Goal: Task Accomplishment & Management: Manage account settings

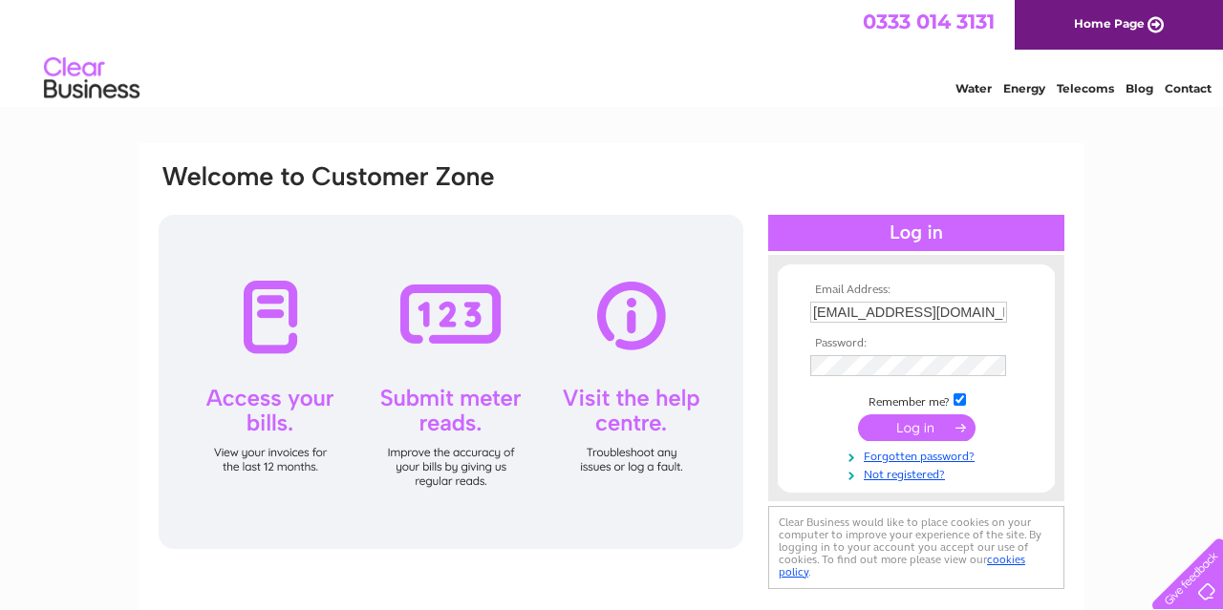
click at [947, 426] on input "submit" at bounding box center [916, 428] width 117 height 27
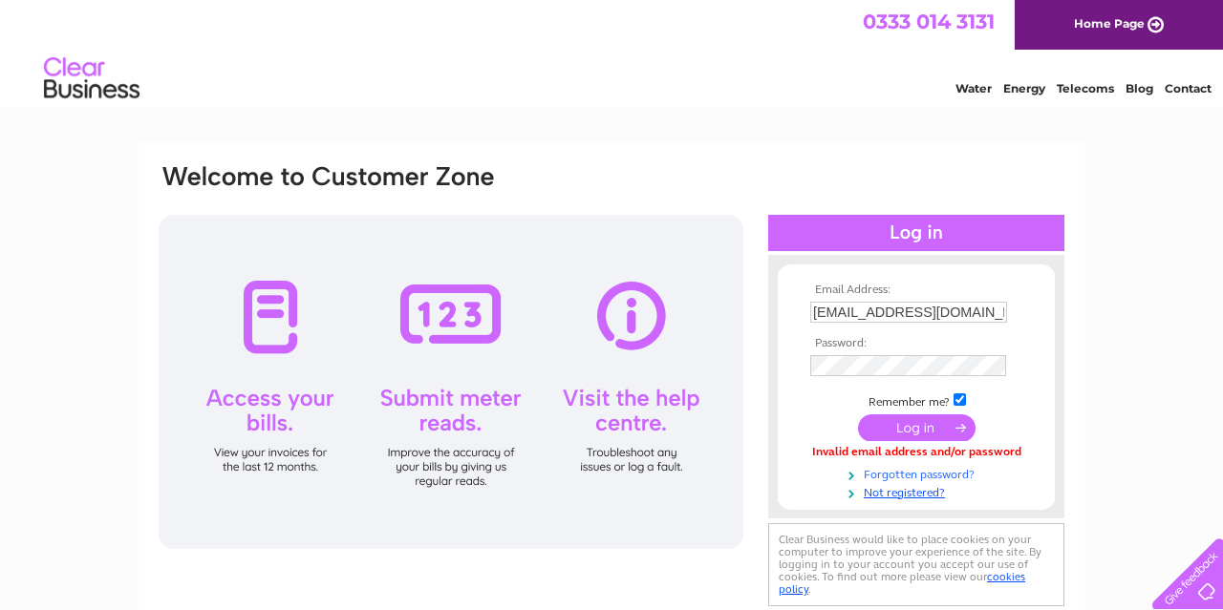
click at [943, 467] on link "Forgotten password?" at bounding box center [918, 473] width 217 height 18
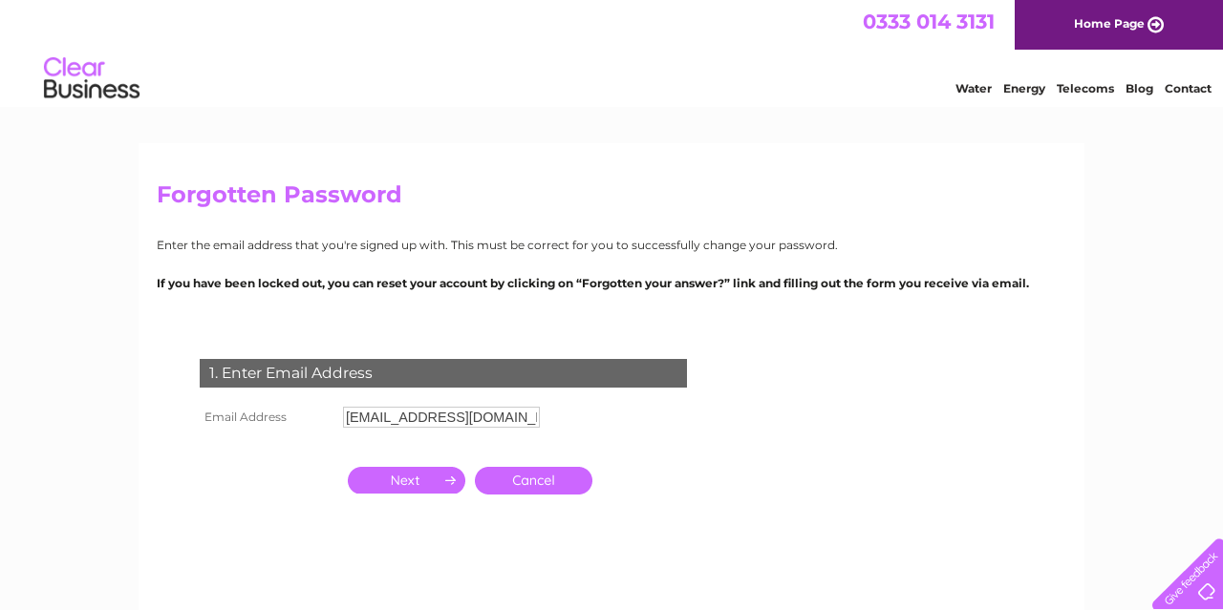
click at [381, 483] on input "button" at bounding box center [406, 480] width 117 height 27
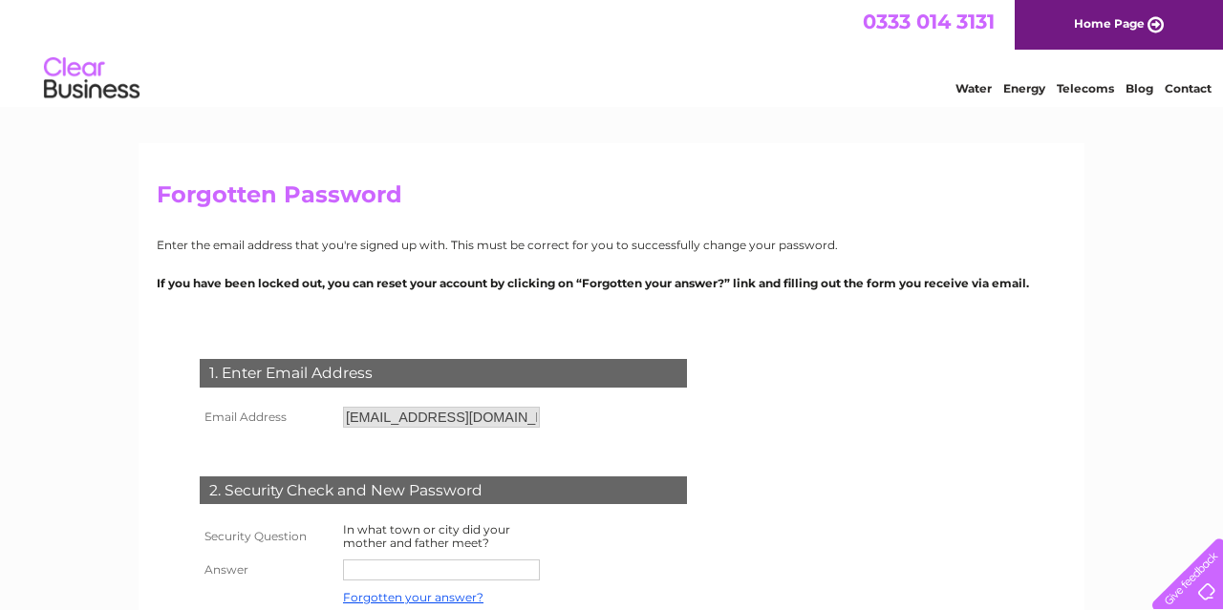
scroll to position [99, 0]
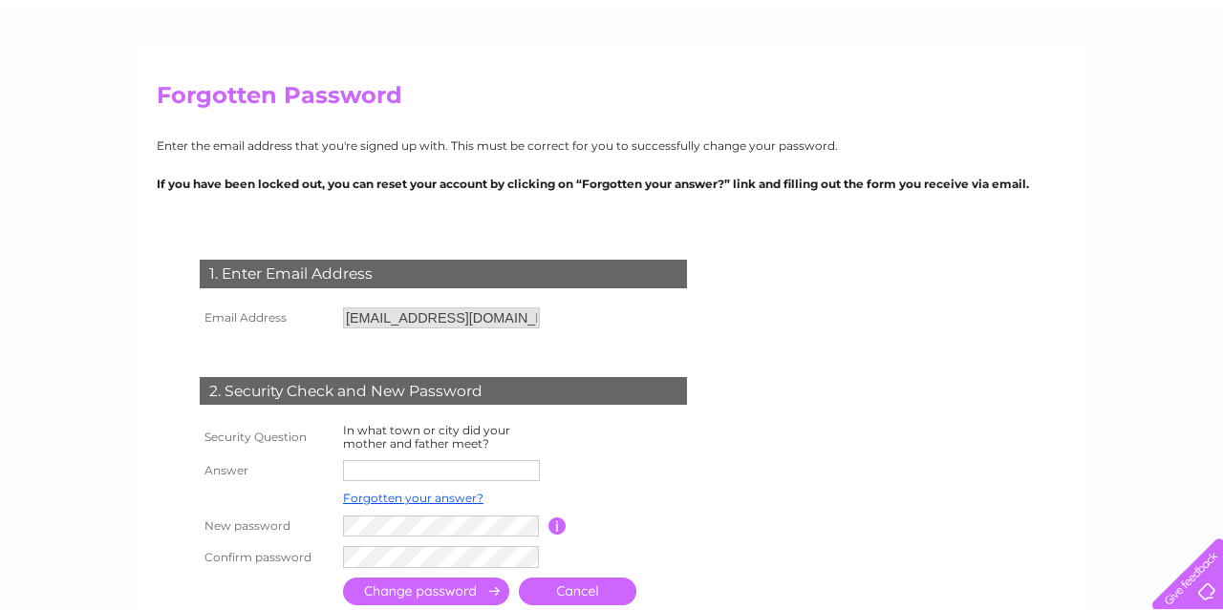
click at [384, 475] on input "text" at bounding box center [441, 470] width 197 height 21
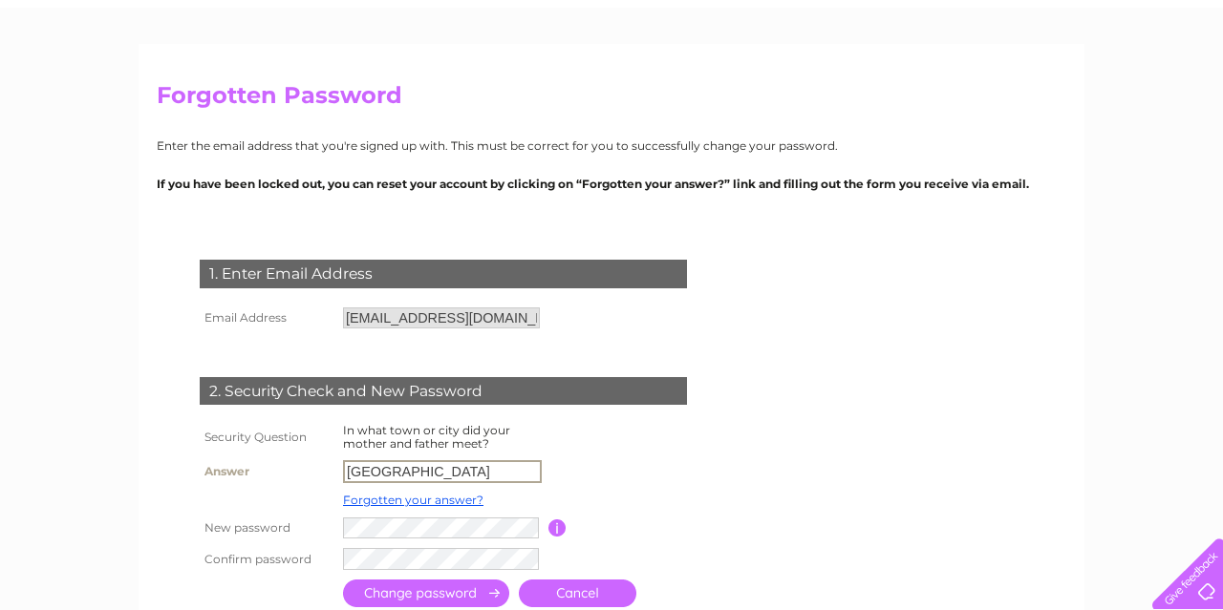
type input "Belgrade"
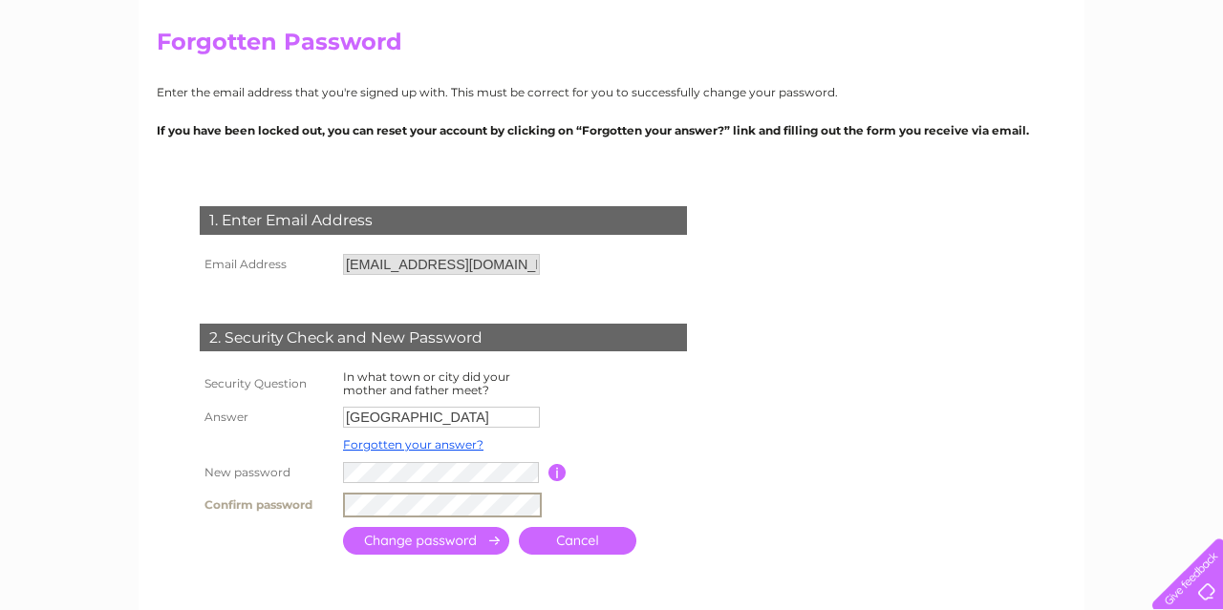
scroll to position [199, 0]
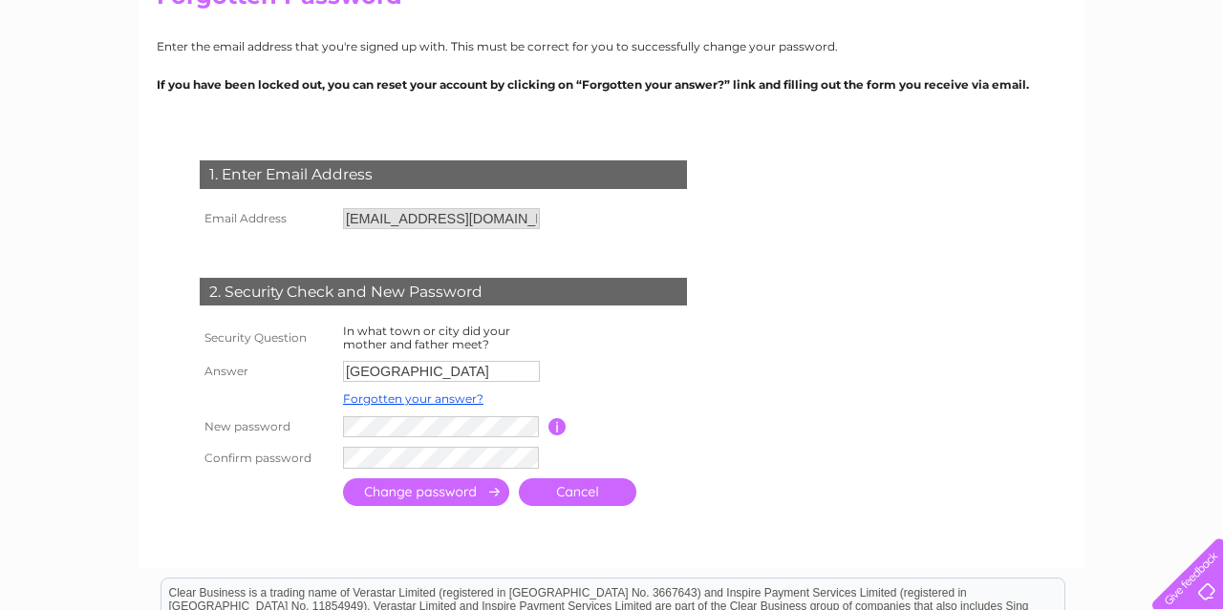
click at [387, 494] on input "submit" at bounding box center [426, 493] width 166 height 28
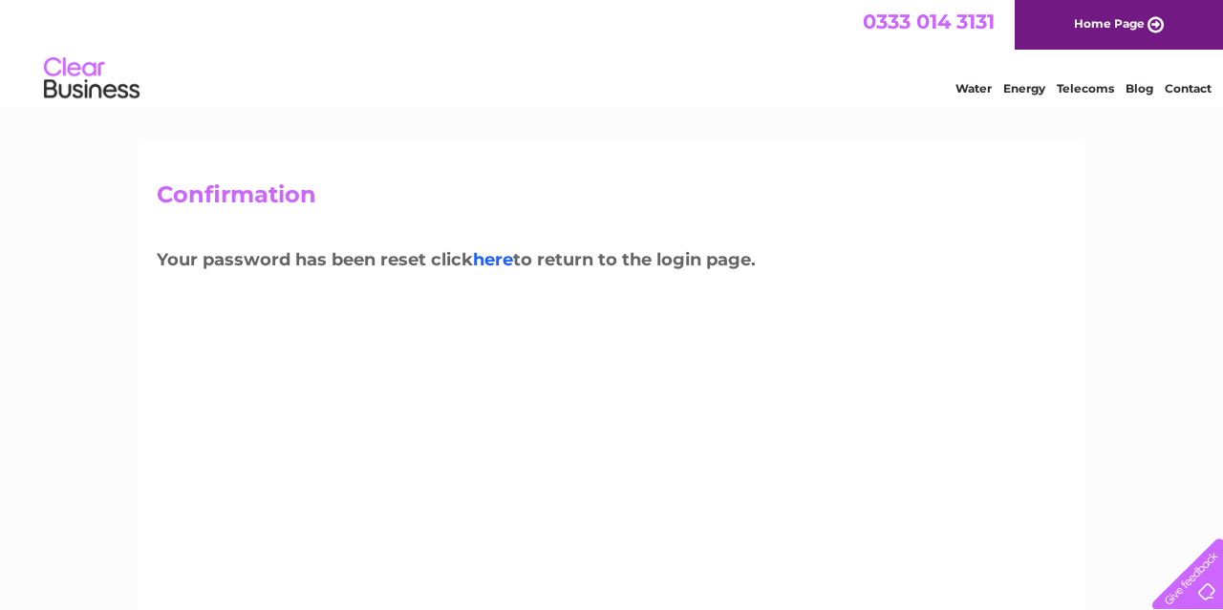
click at [494, 253] on link "here" at bounding box center [493, 259] width 40 height 21
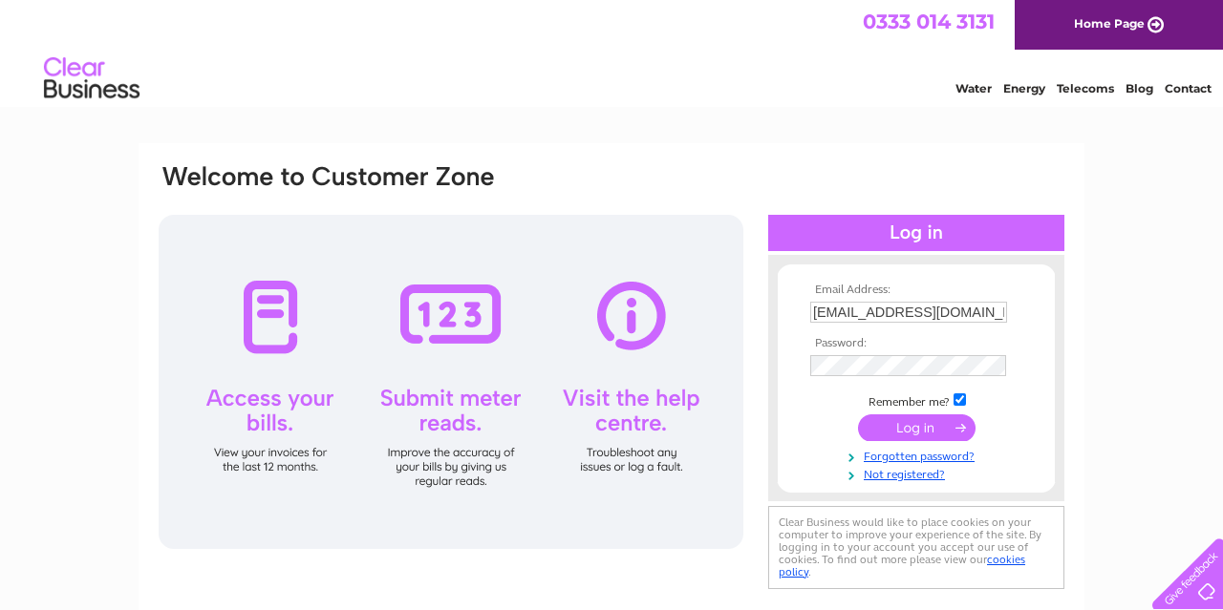
click at [890, 420] on input "submit" at bounding box center [916, 428] width 117 height 27
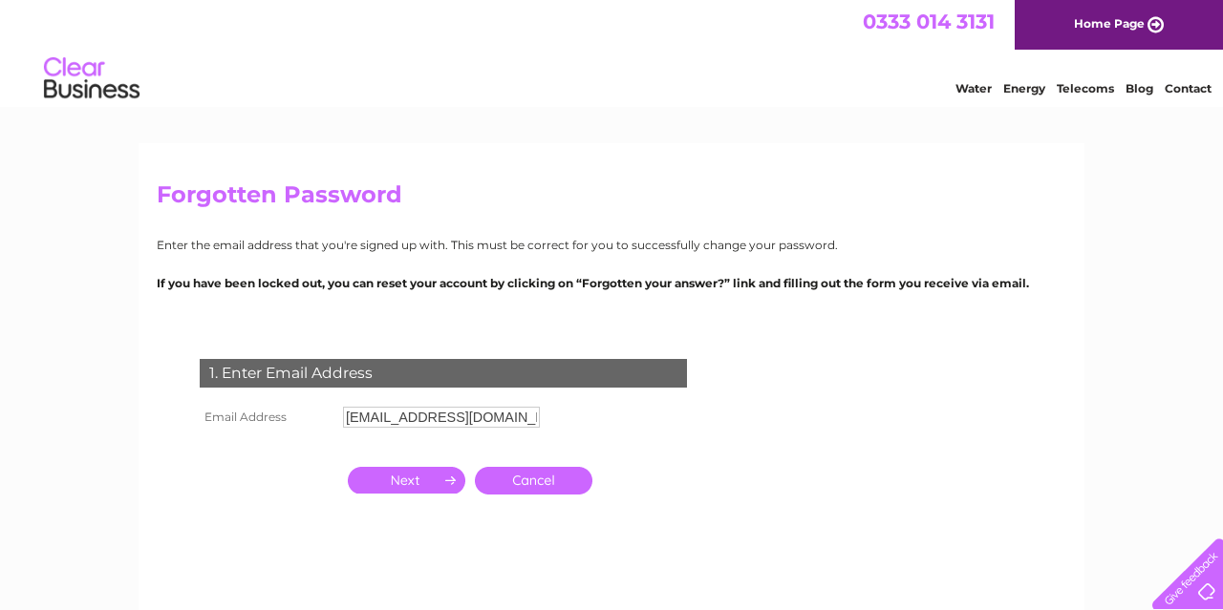
click at [428, 476] on input "button" at bounding box center [406, 480] width 117 height 27
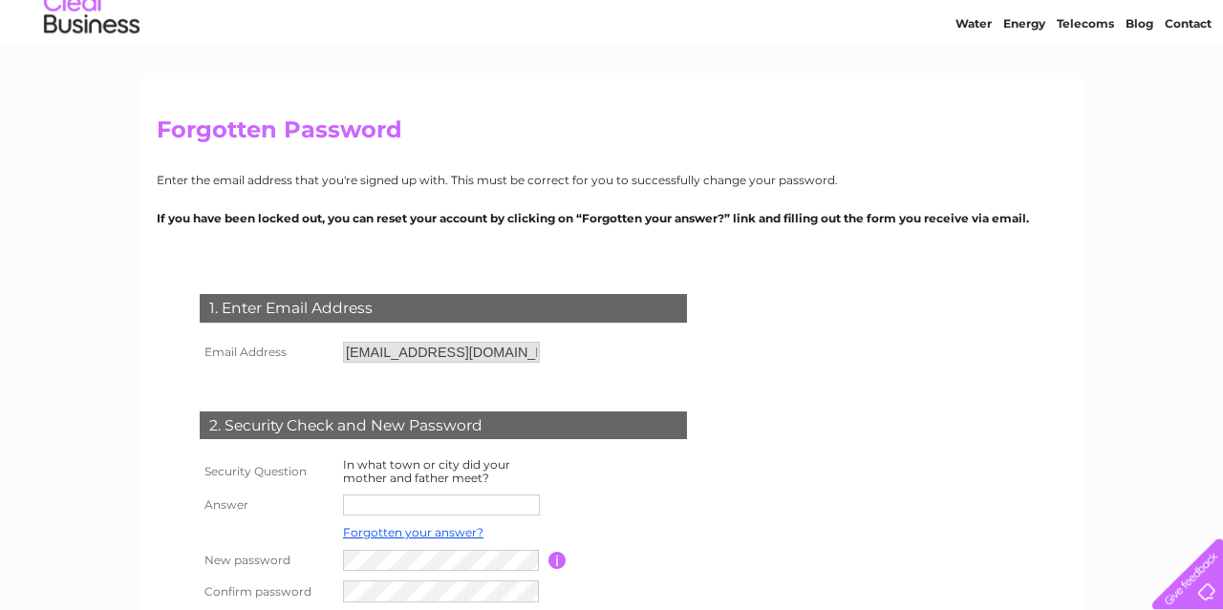
scroll to position [99, 0]
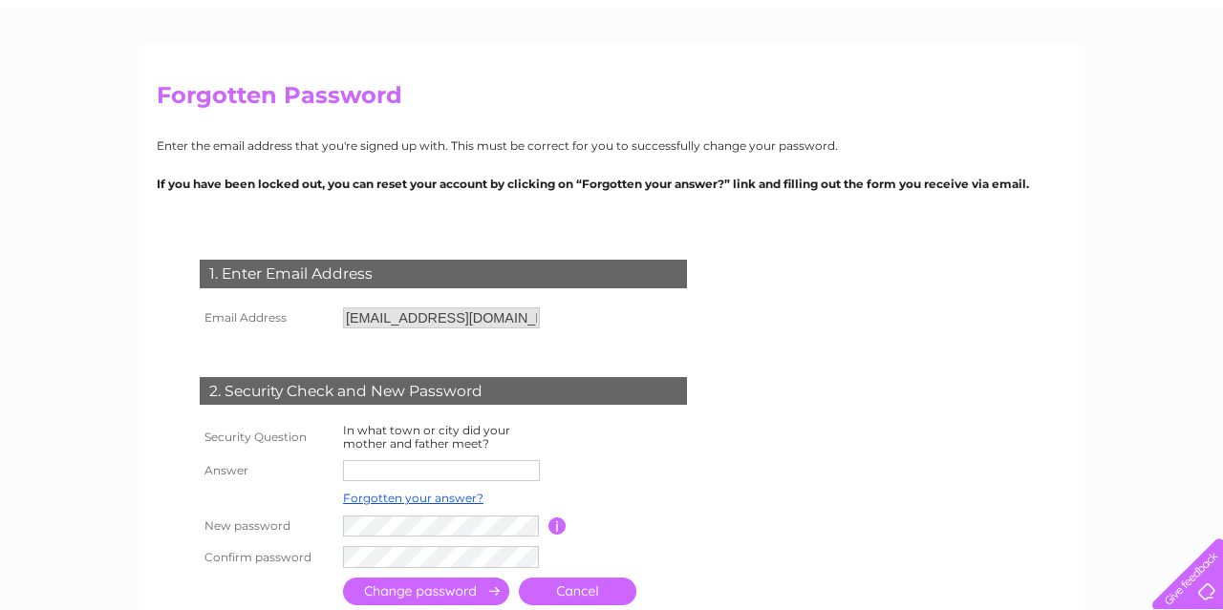
click at [475, 474] on input "text" at bounding box center [441, 470] width 197 height 21
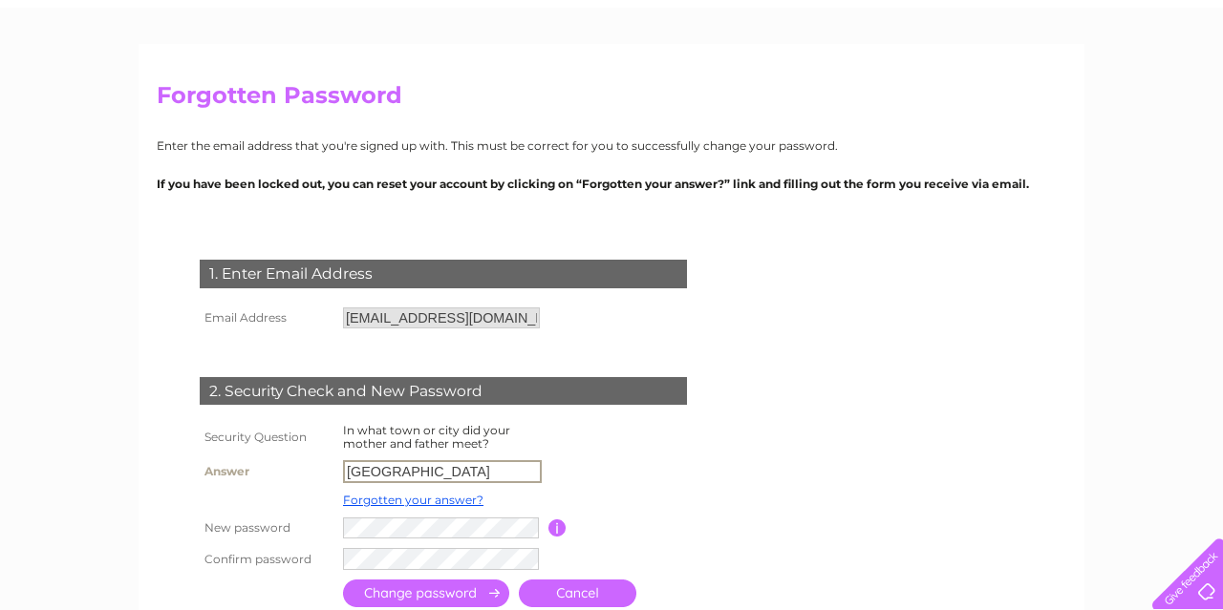
type input "Belgrade"
click at [557, 530] on input "button" at bounding box center [557, 528] width 18 height 17
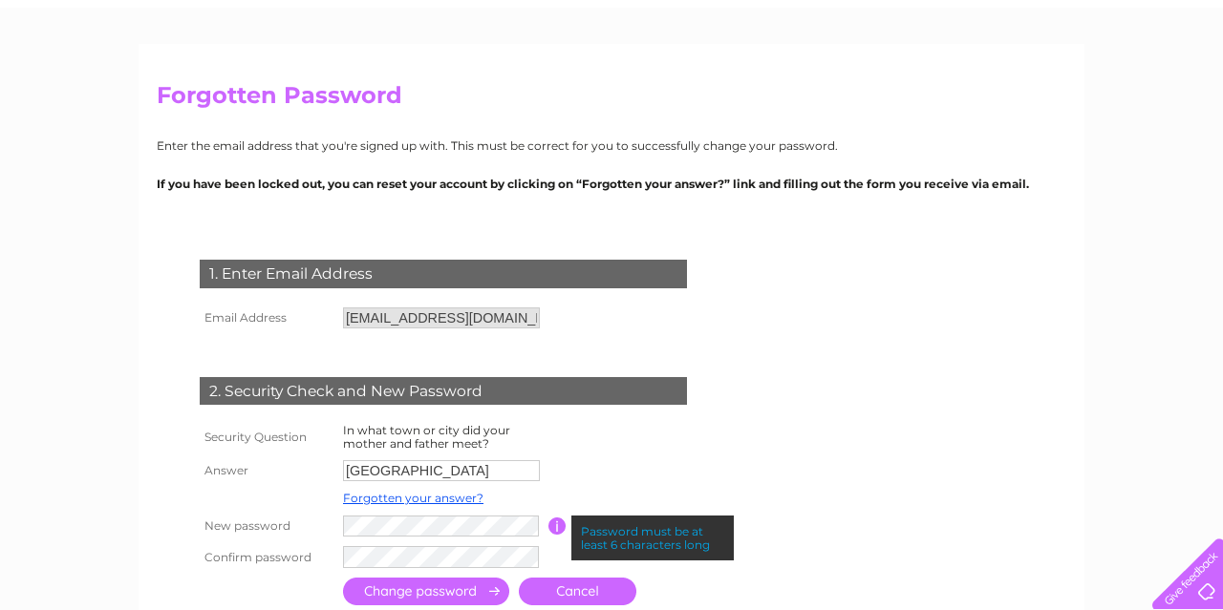
click at [557, 530] on input "button" at bounding box center [557, 526] width 18 height 17
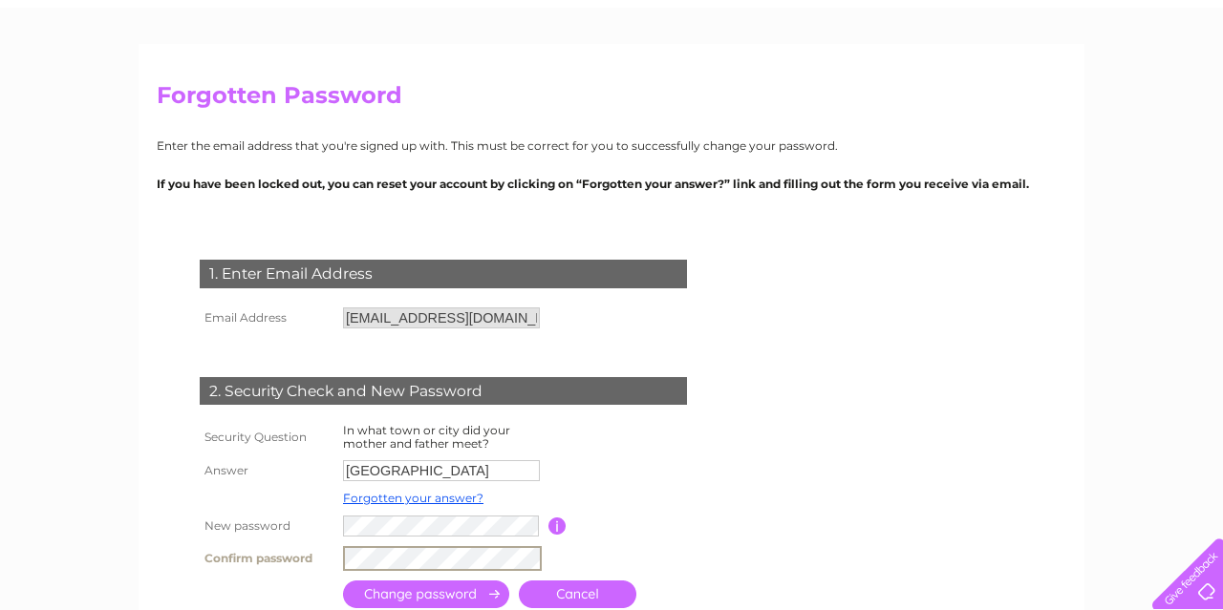
scroll to position [199, 0]
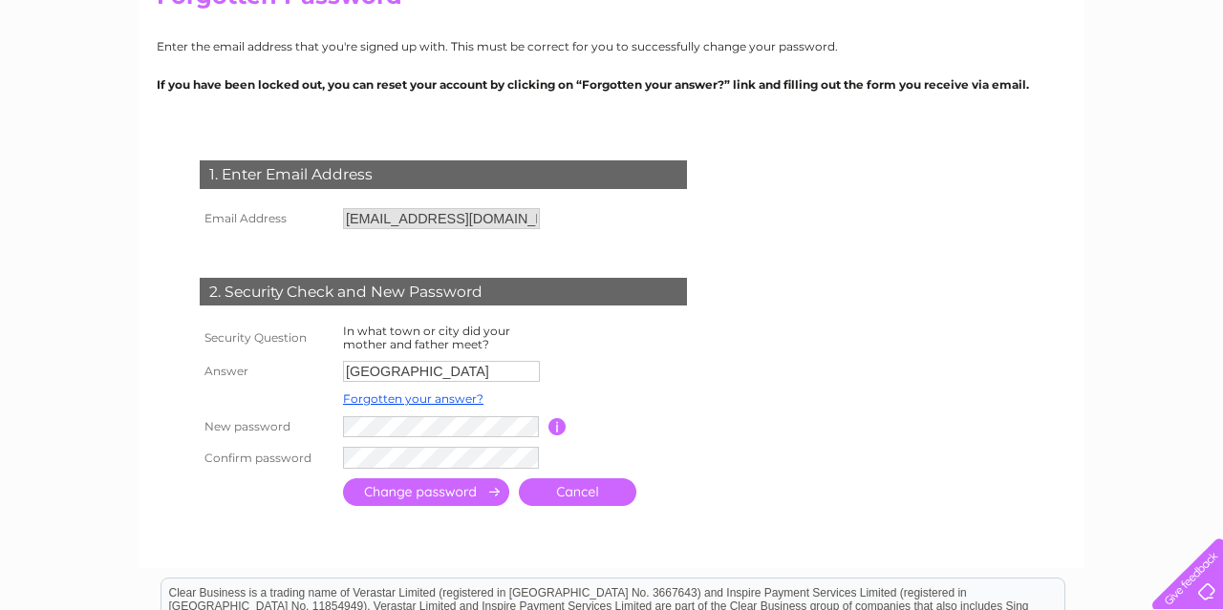
click at [401, 491] on input "submit" at bounding box center [426, 493] width 166 height 28
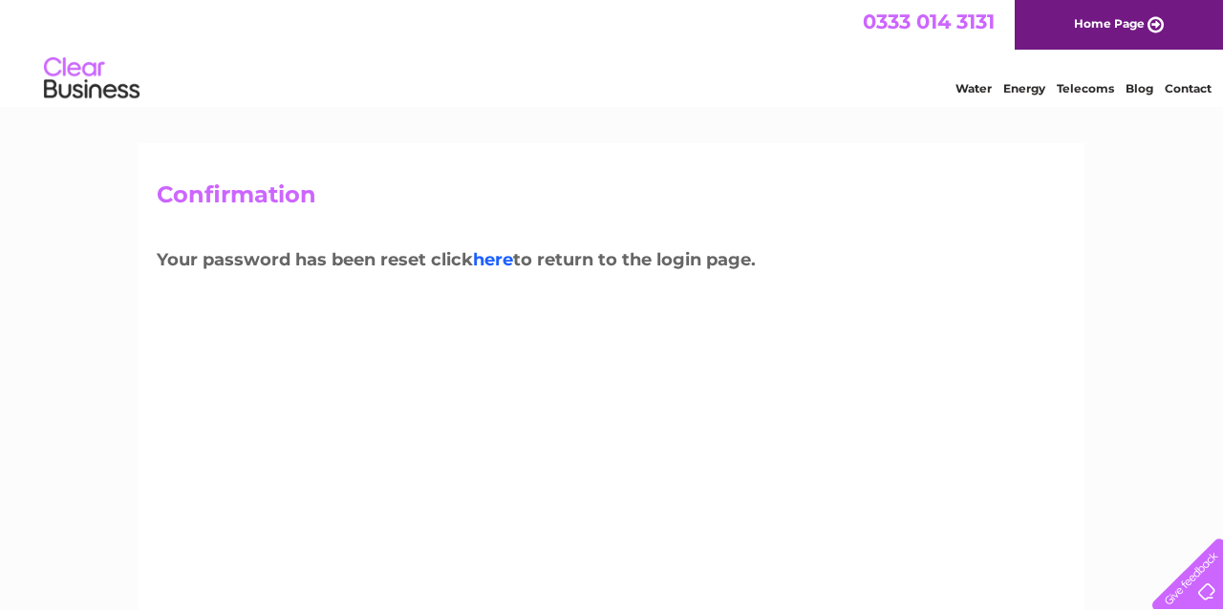
click at [490, 264] on link "here" at bounding box center [493, 259] width 40 height 21
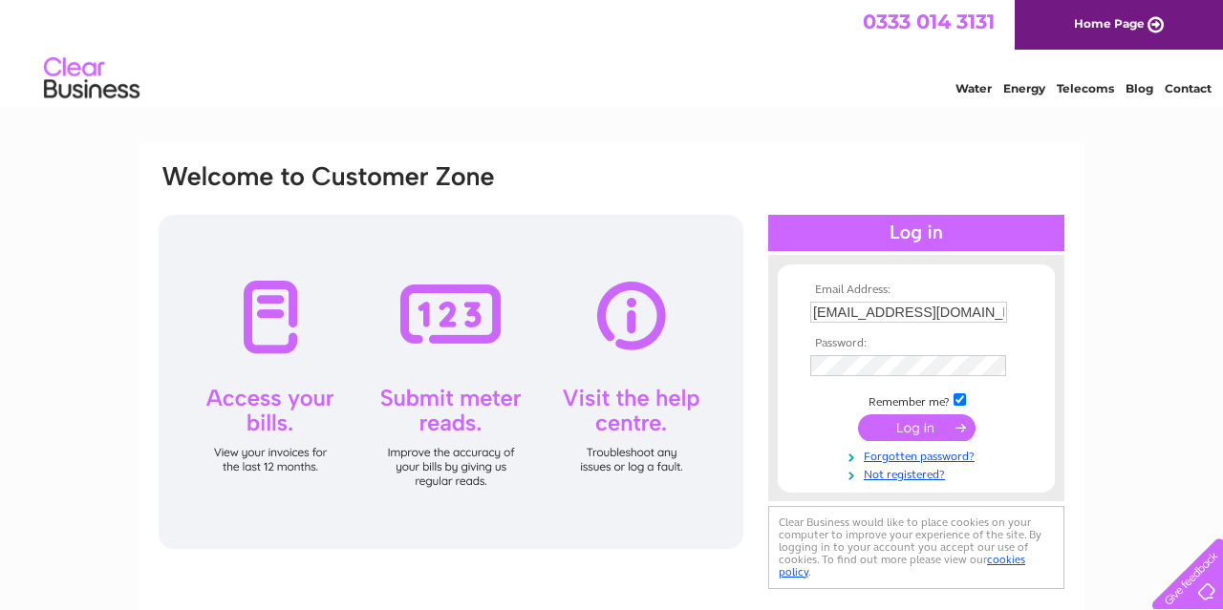
click at [950, 431] on input "submit" at bounding box center [916, 428] width 117 height 27
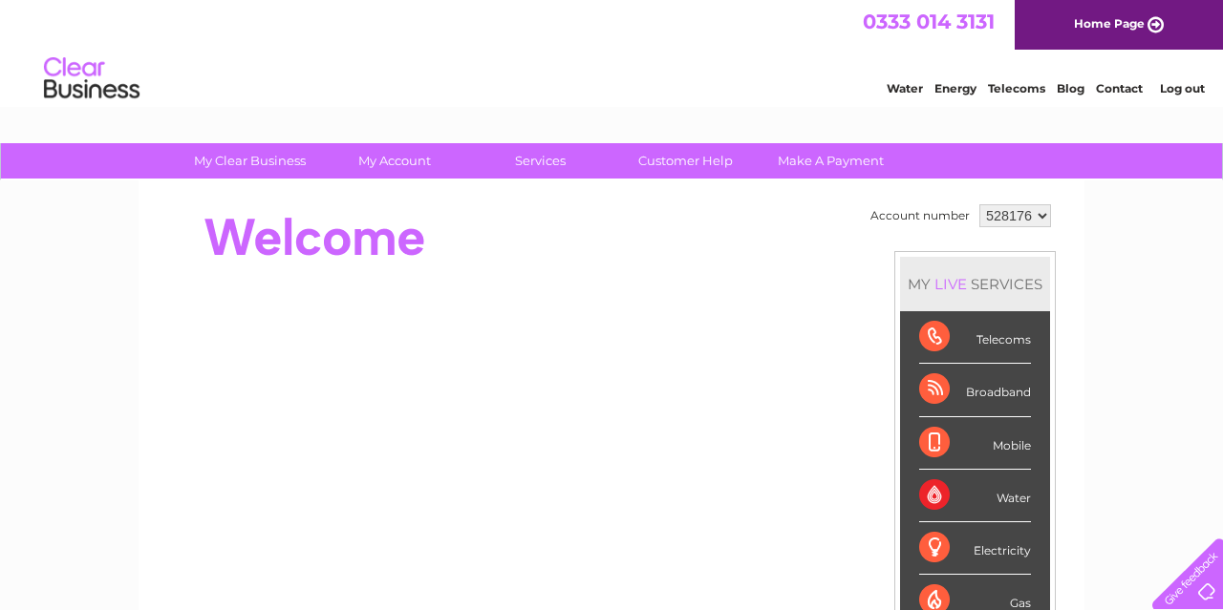
click at [979, 204] on select "528176" at bounding box center [1015, 215] width 72 height 23
click at [1033, 220] on select "528176" at bounding box center [1015, 215] width 72 height 23
click at [929, 490] on div "Water" at bounding box center [975, 496] width 112 height 53
click at [904, 85] on link "Water" at bounding box center [904, 88] width 36 height 14
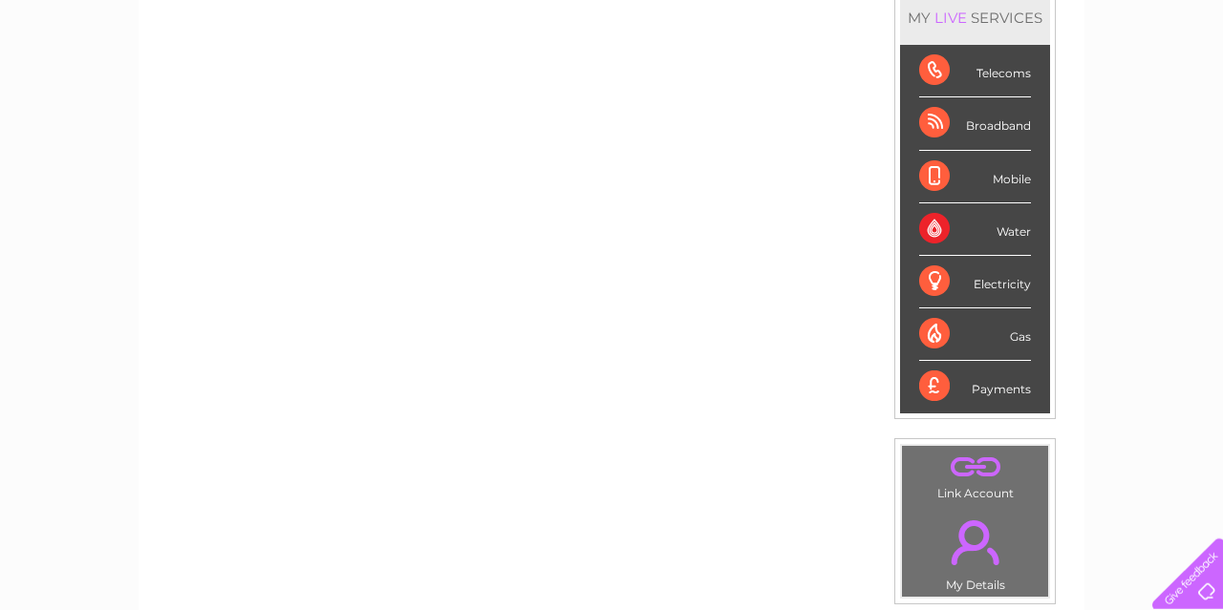
scroll to position [298, 0]
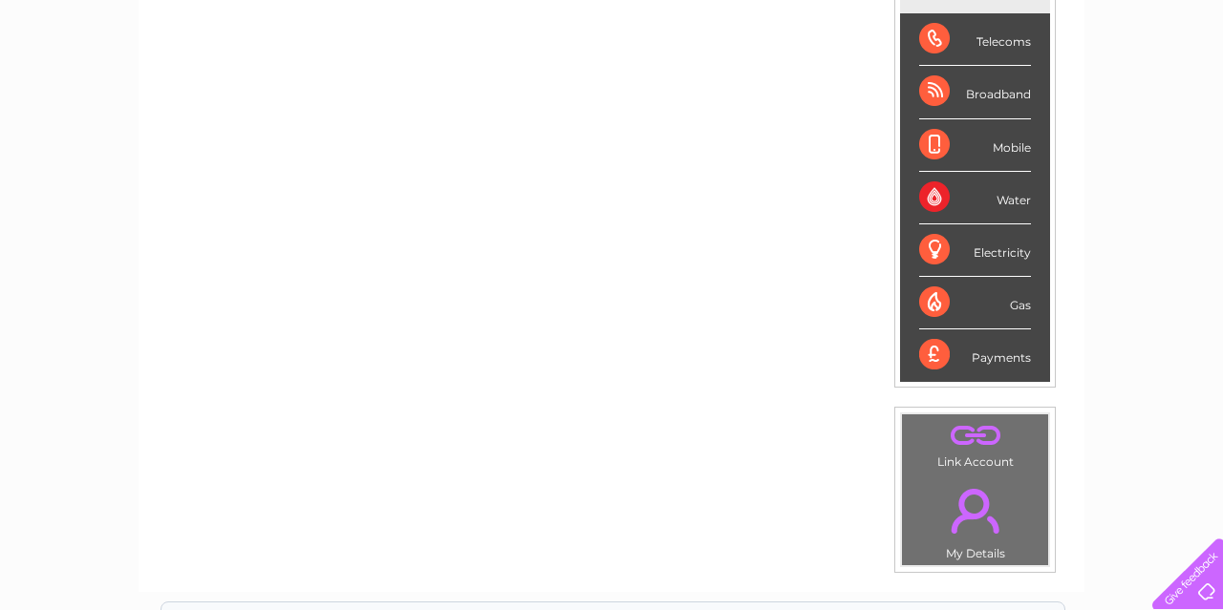
click at [1002, 201] on div "Water" at bounding box center [975, 198] width 112 height 53
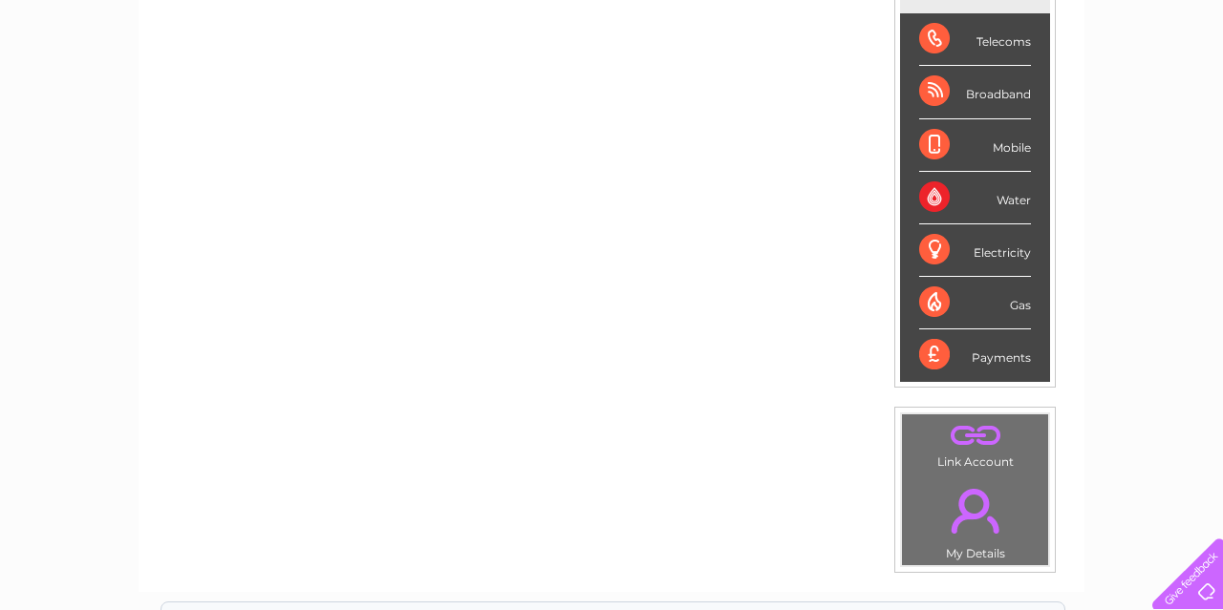
click at [1002, 201] on div "Water" at bounding box center [975, 198] width 112 height 53
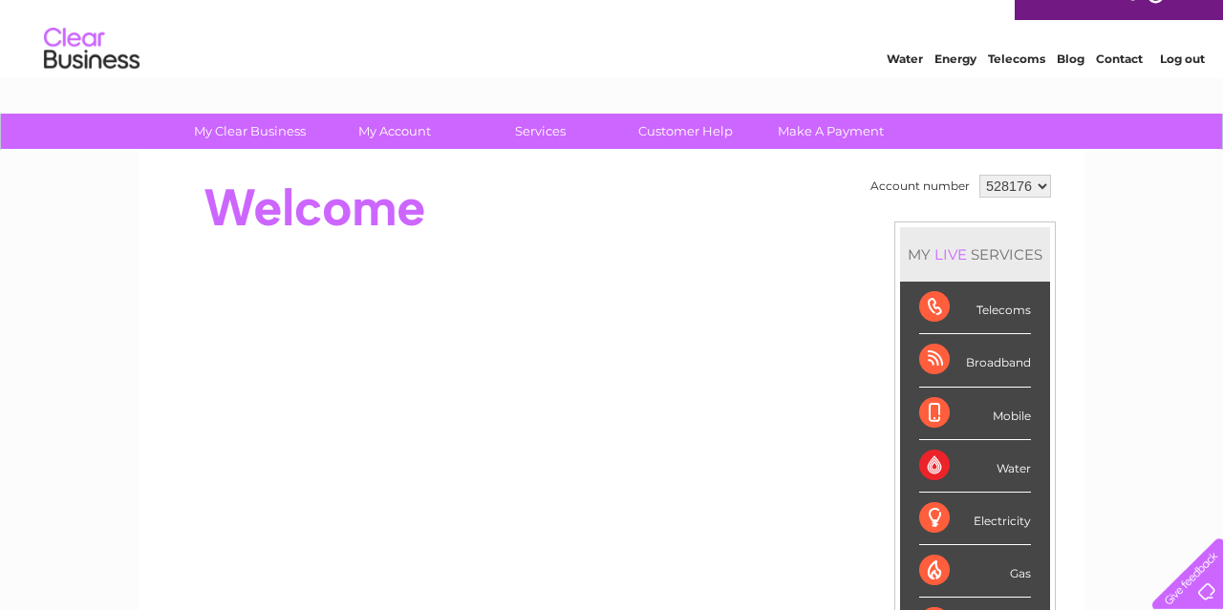
scroll to position [0, 0]
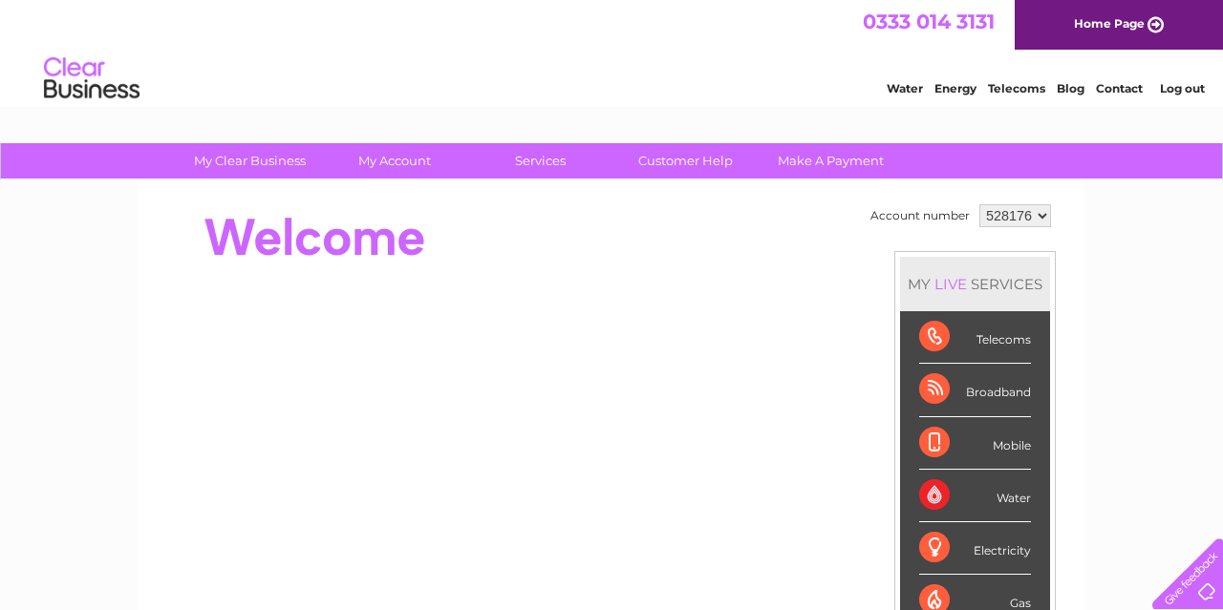
click at [929, 494] on div "Water" at bounding box center [975, 496] width 112 height 53
click at [979, 204] on select "528176" at bounding box center [1015, 215] width 72 height 23
click at [1035, 224] on select "528176" at bounding box center [1015, 215] width 72 height 23
click at [979, 204] on select "528176" at bounding box center [1015, 215] width 72 height 23
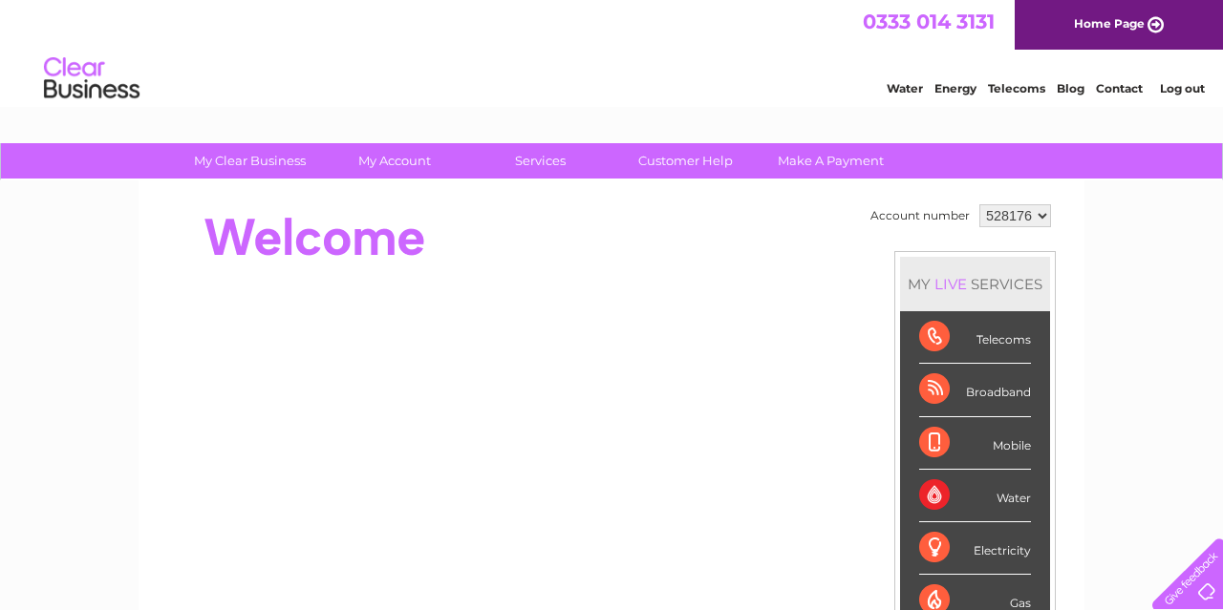
click at [1035, 224] on select "528176" at bounding box center [1015, 215] width 72 height 23
click at [979, 204] on select "528176" at bounding box center [1015, 215] width 72 height 23
click at [1035, 224] on select "528176" at bounding box center [1015, 215] width 72 height 23
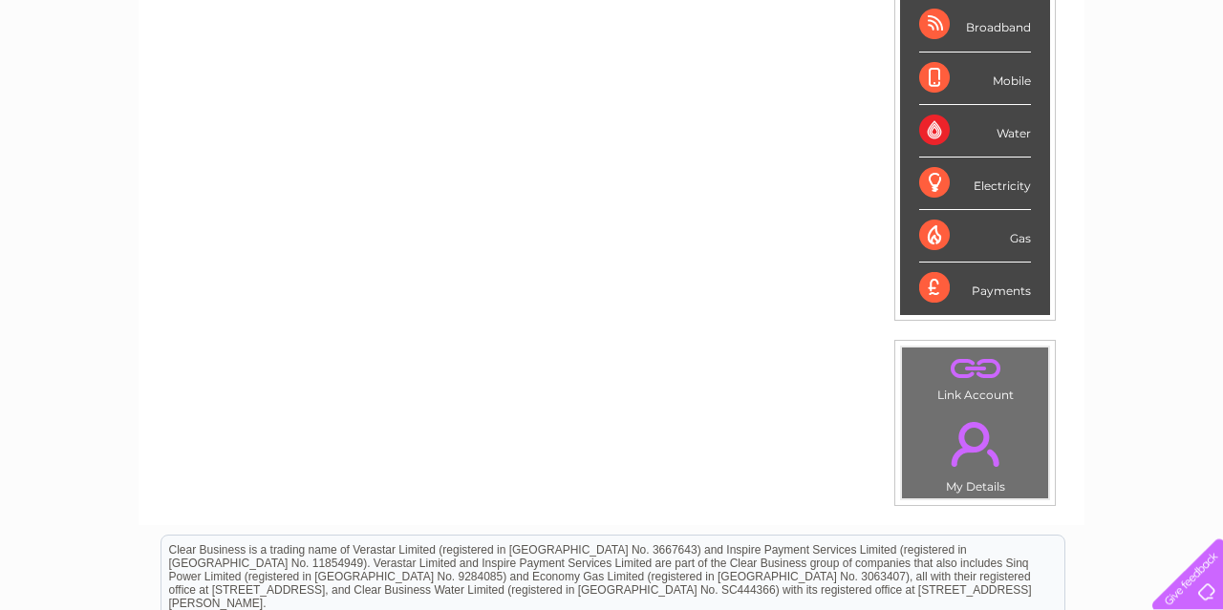
scroll to position [397, 0]
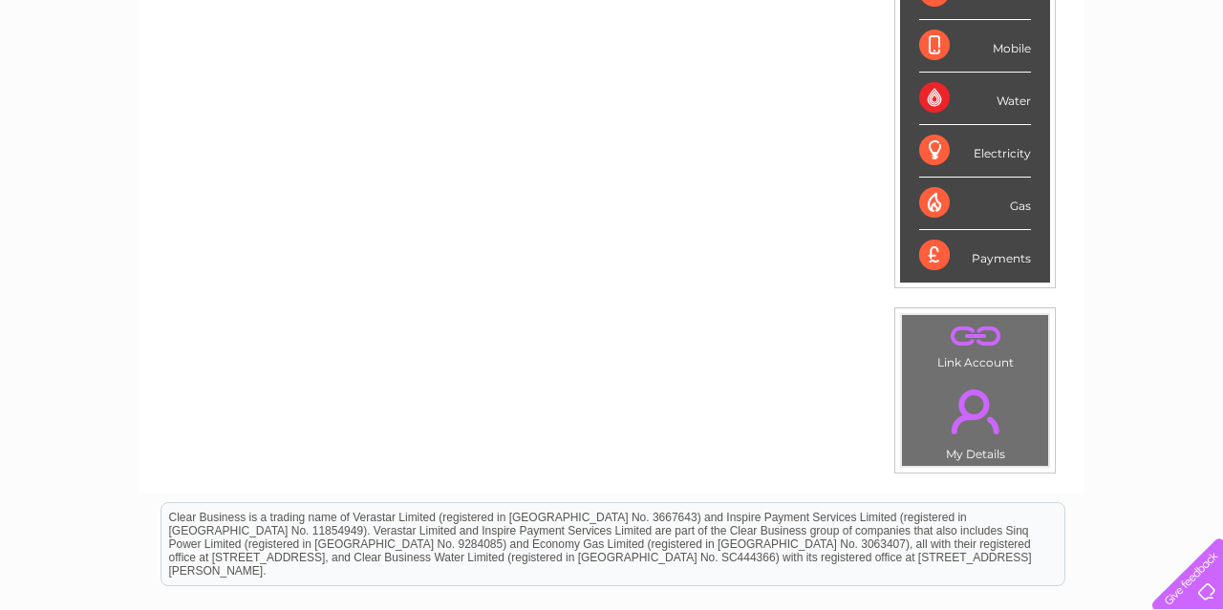
click at [920, 254] on div "Payments" at bounding box center [975, 256] width 112 height 52
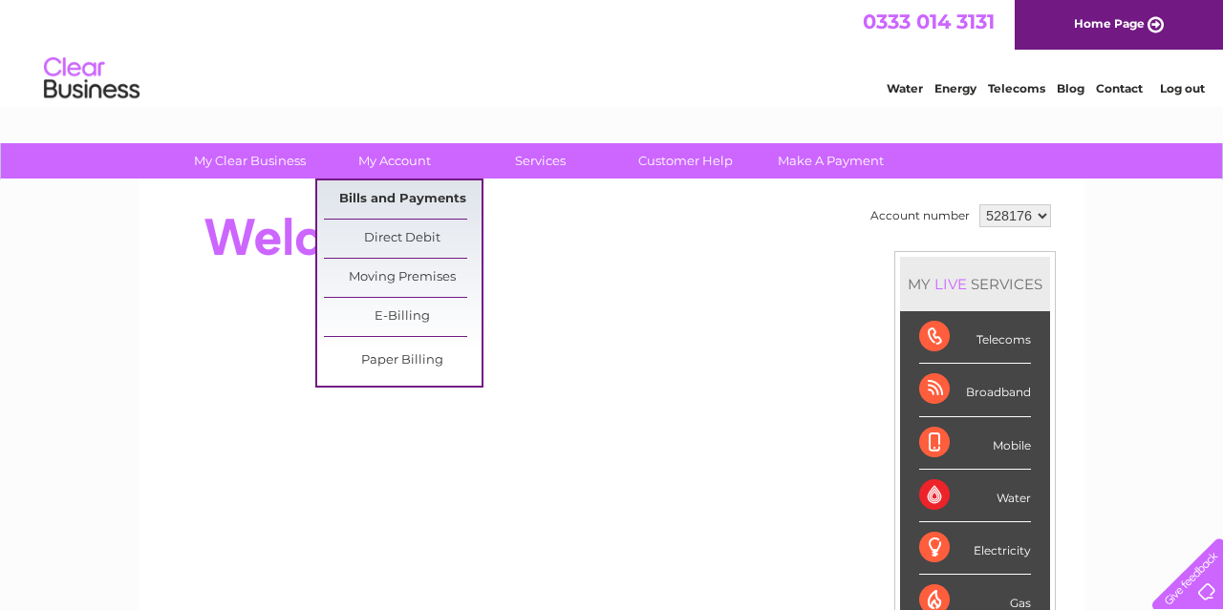
click at [373, 188] on link "Bills and Payments" at bounding box center [403, 200] width 158 height 38
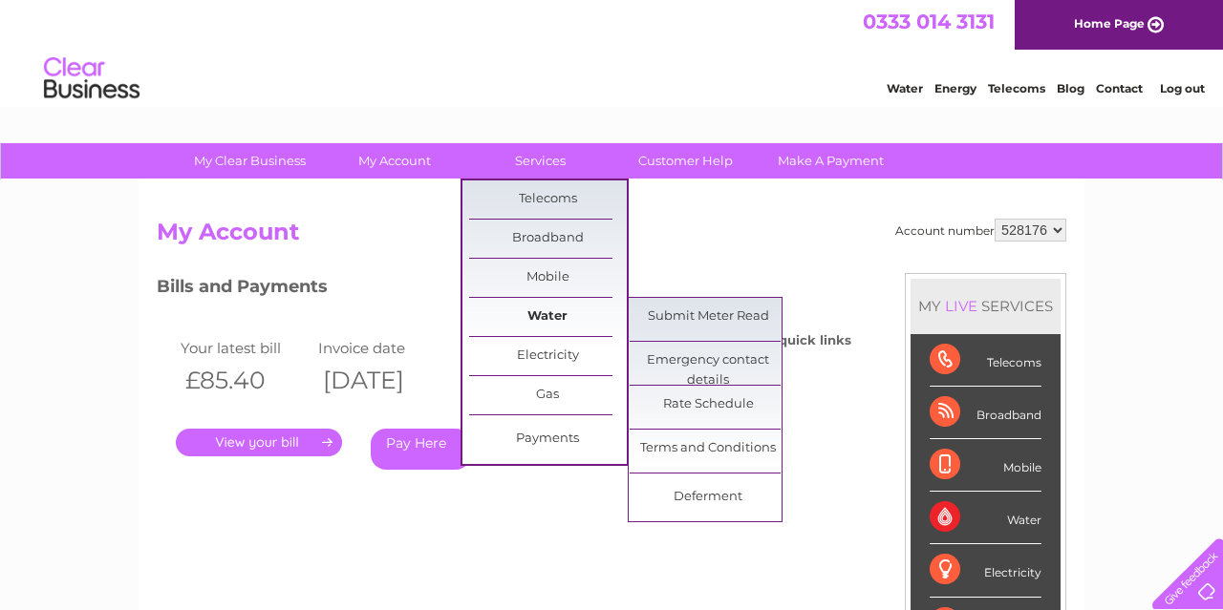
drag, startPoint x: 514, startPoint y: 310, endPoint x: 521, endPoint y: 304, distance: 10.2
click at [519, 307] on link "Water" at bounding box center [548, 317] width 158 height 38
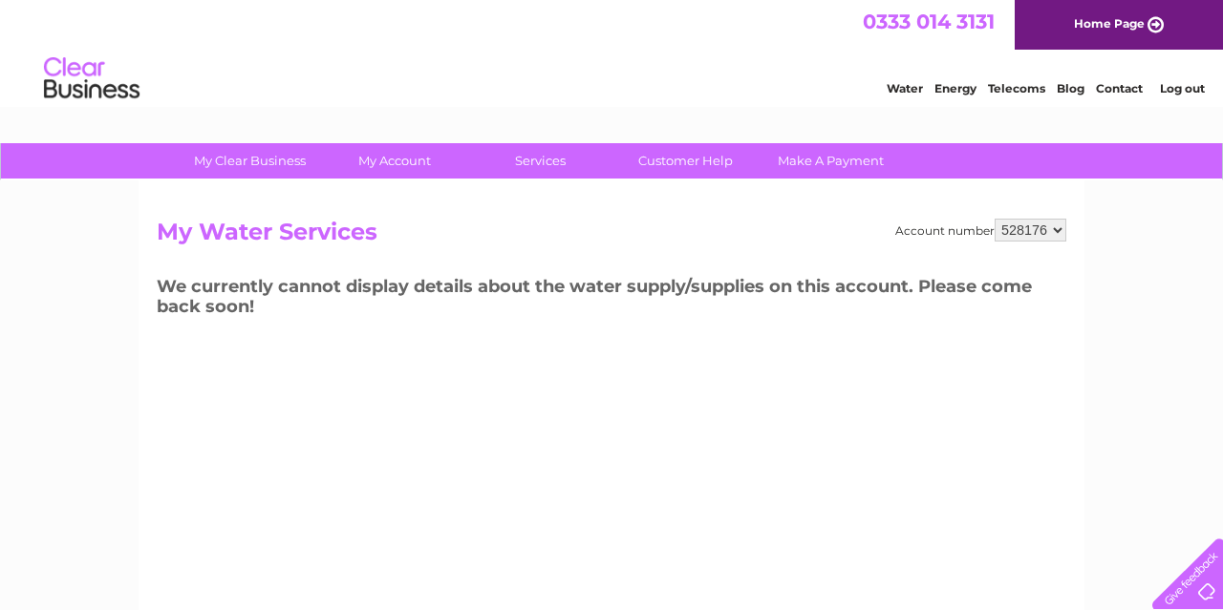
click at [994, 219] on select "528176" at bounding box center [1030, 230] width 72 height 23
click at [1063, 227] on select "528176" at bounding box center [1030, 230] width 72 height 23
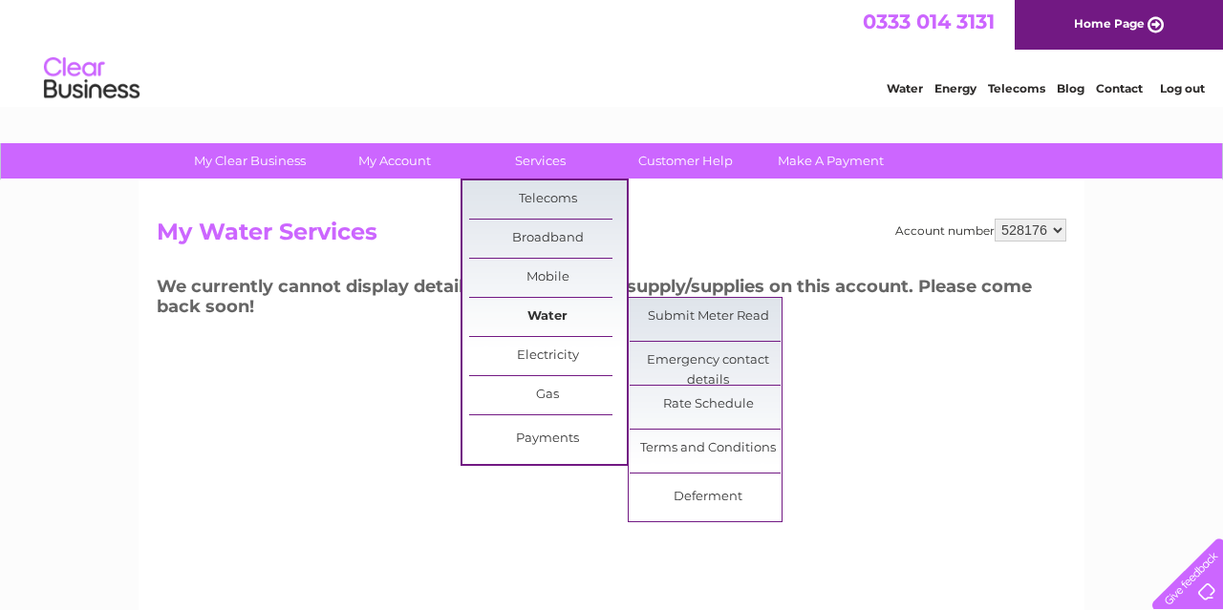
click at [574, 320] on link "Water" at bounding box center [548, 317] width 158 height 38
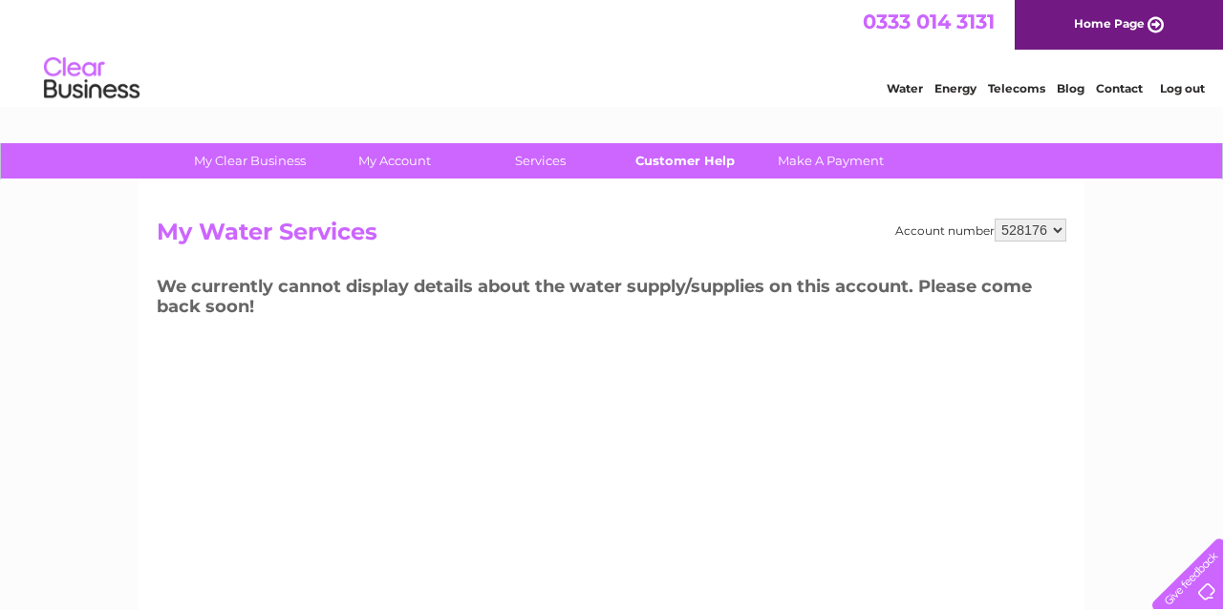
click at [673, 165] on link "Customer Help" at bounding box center [685, 160] width 158 height 35
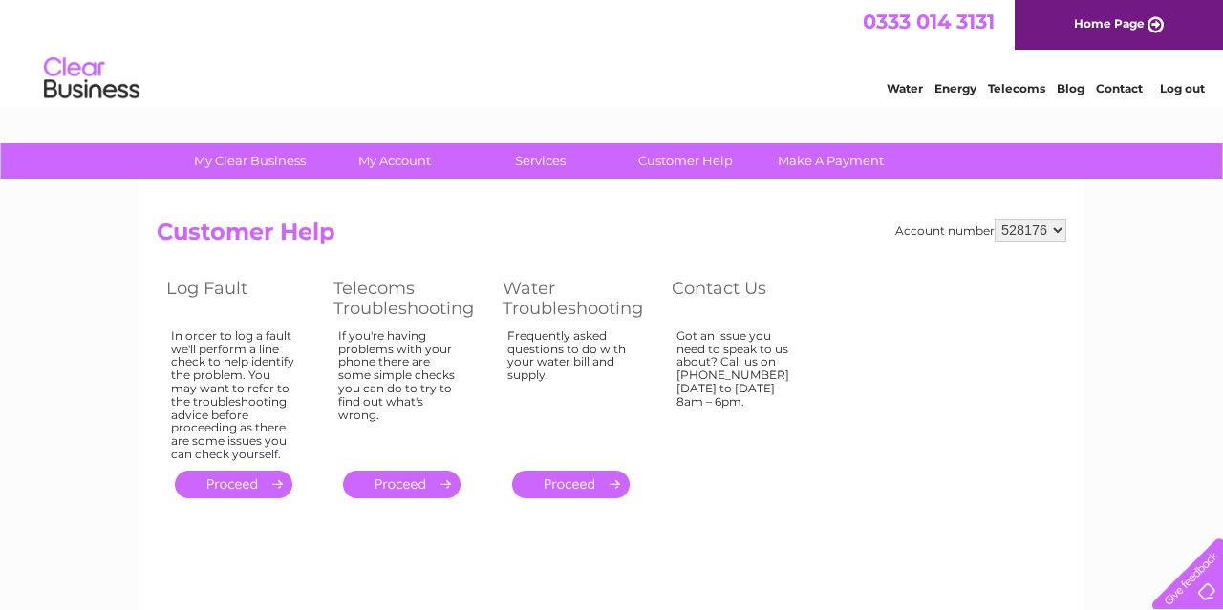
click at [577, 483] on link "." at bounding box center [570, 485] width 117 height 28
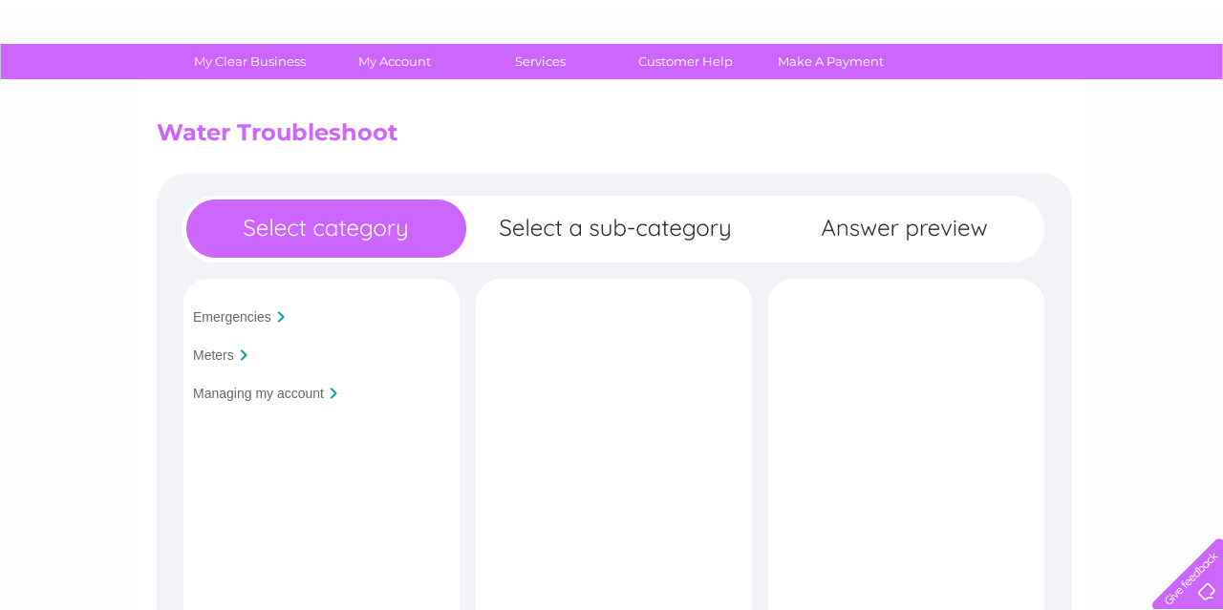
scroll to position [199, 0]
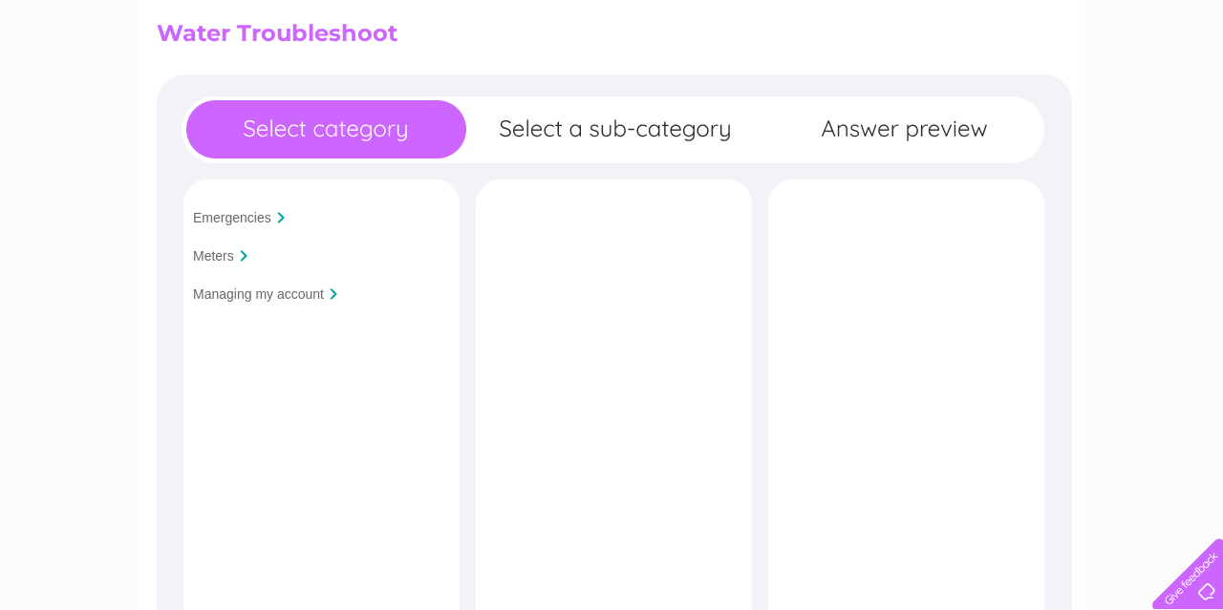
click at [317, 295] on input "Managing my account" at bounding box center [258, 294] width 131 height 15
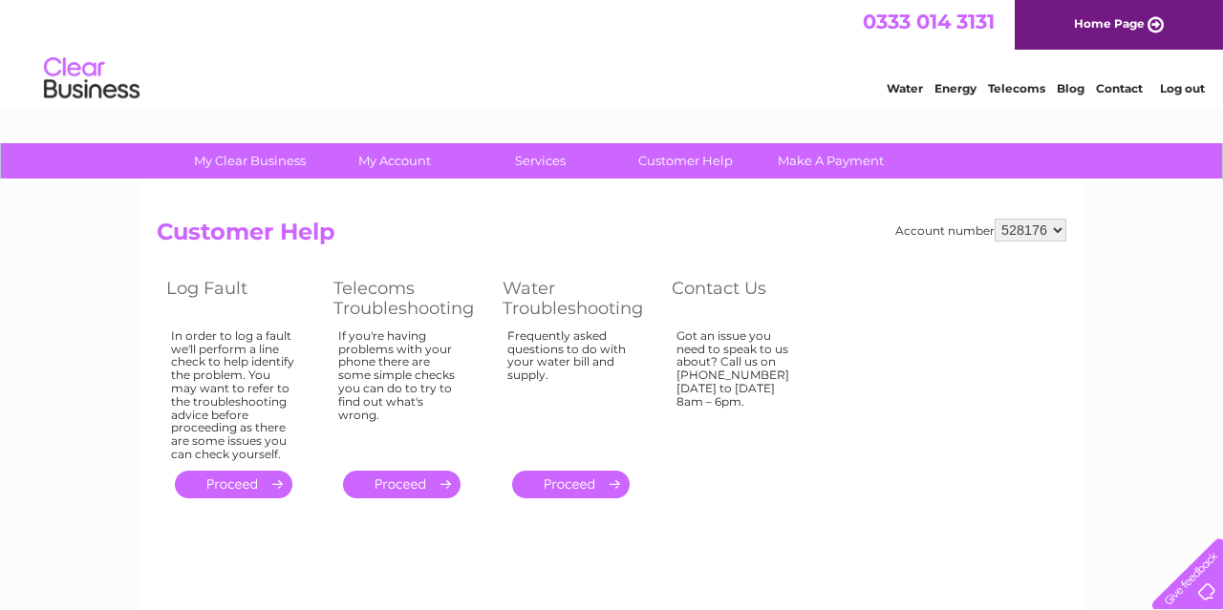
click at [238, 490] on link "." at bounding box center [233, 485] width 117 height 28
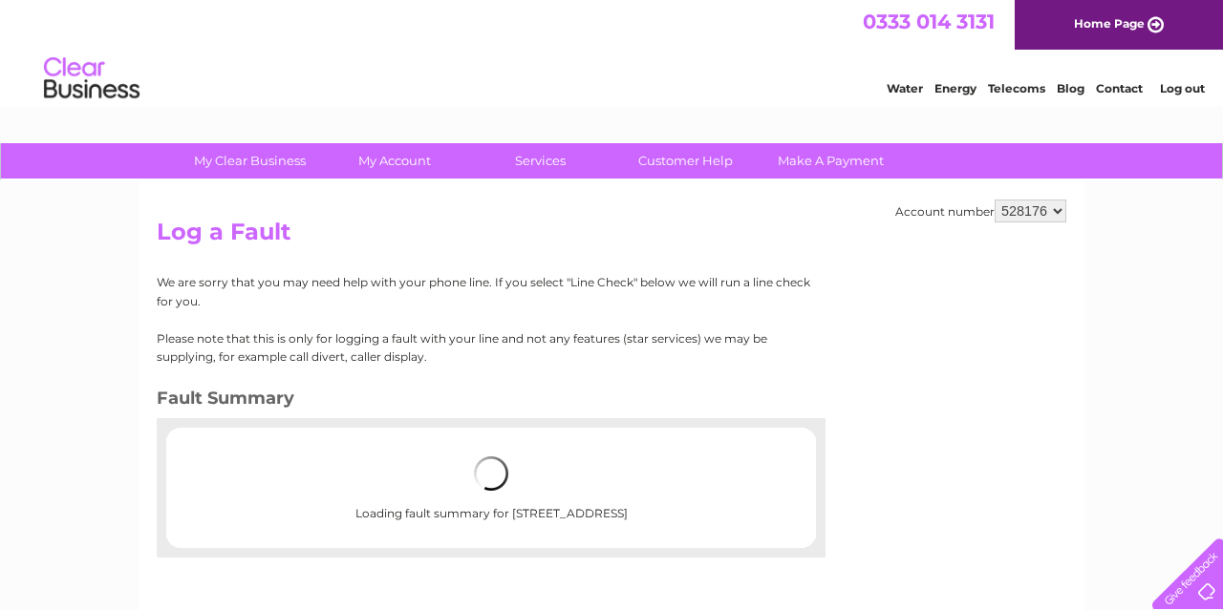
click at [994, 200] on select "528176" at bounding box center [1030, 211] width 72 height 23
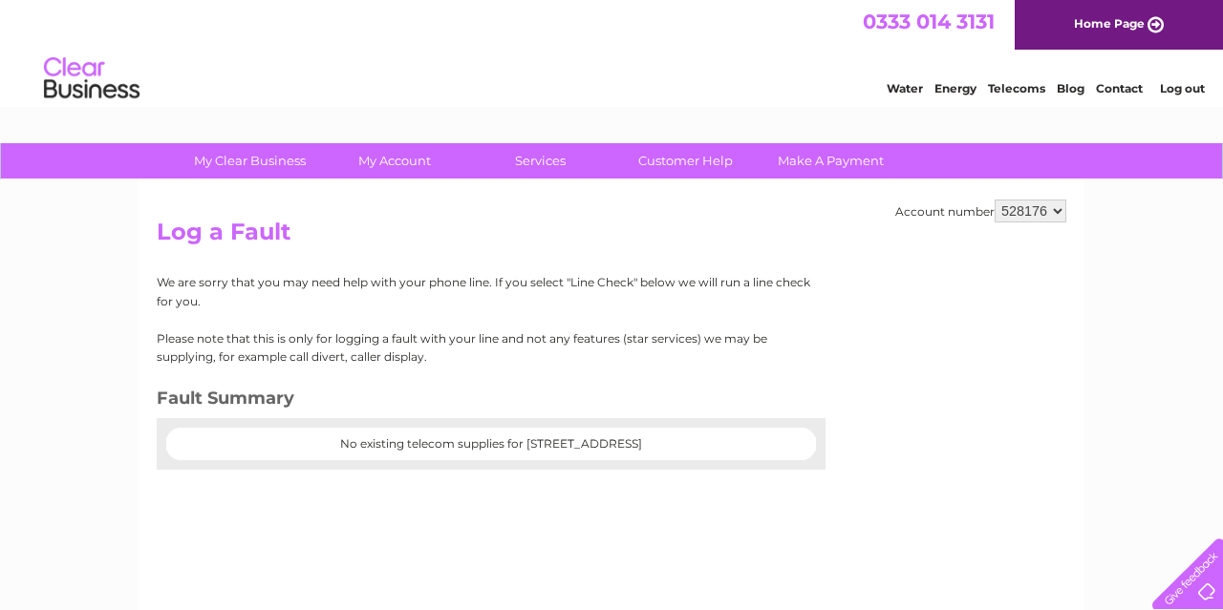
click at [1057, 210] on select "528176" at bounding box center [1030, 211] width 72 height 23
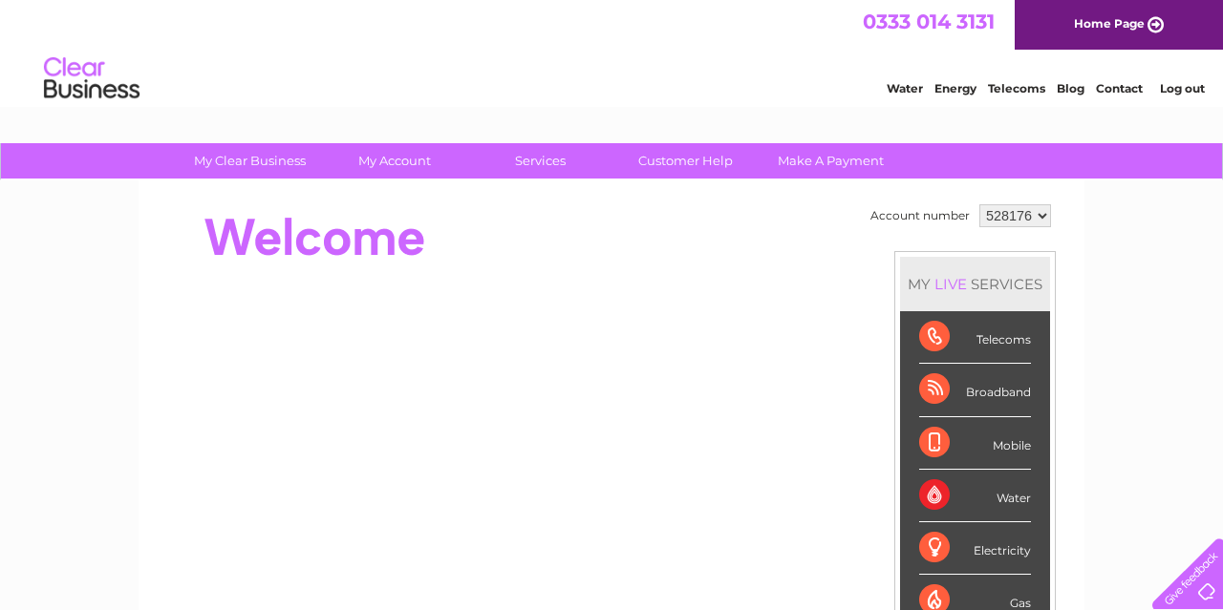
click at [979, 204] on select "528176" at bounding box center [1015, 215] width 72 height 23
click option "528176" at bounding box center [0, 0] width 0 height 0
click at [1117, 93] on link "Contact" at bounding box center [1118, 88] width 47 height 14
click at [979, 204] on select "528176" at bounding box center [1015, 215] width 72 height 23
click at [1040, 218] on select "528176" at bounding box center [1015, 215] width 72 height 23
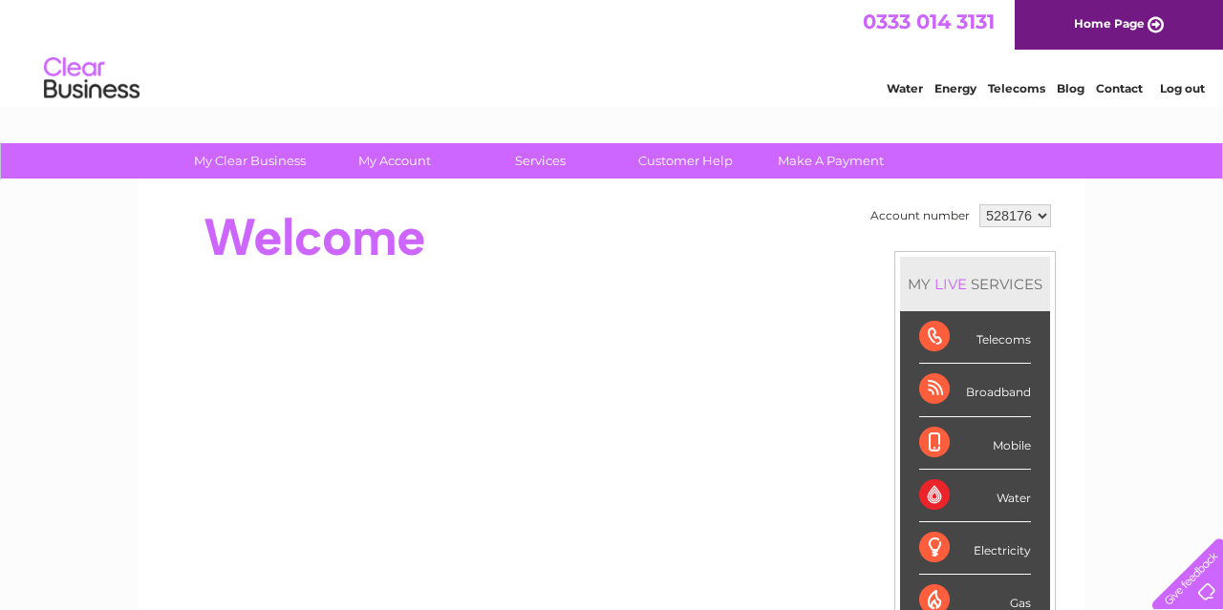
click at [1155, 32] on link "Home Page" at bounding box center [1118, 25] width 208 height 50
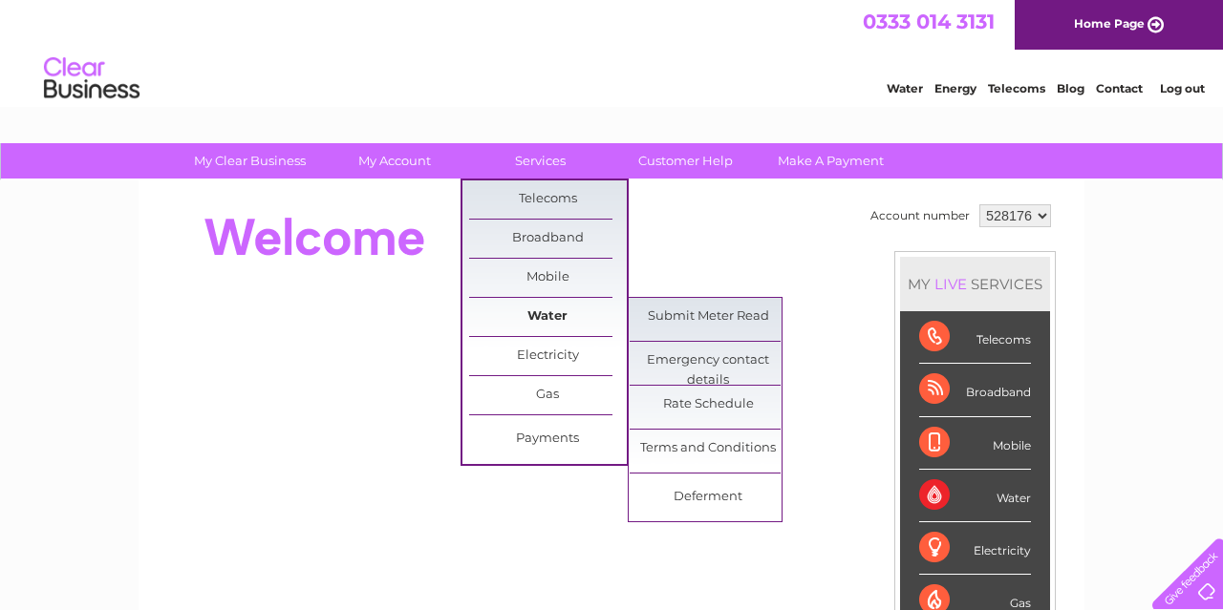
click at [537, 315] on link "Water" at bounding box center [548, 317] width 158 height 38
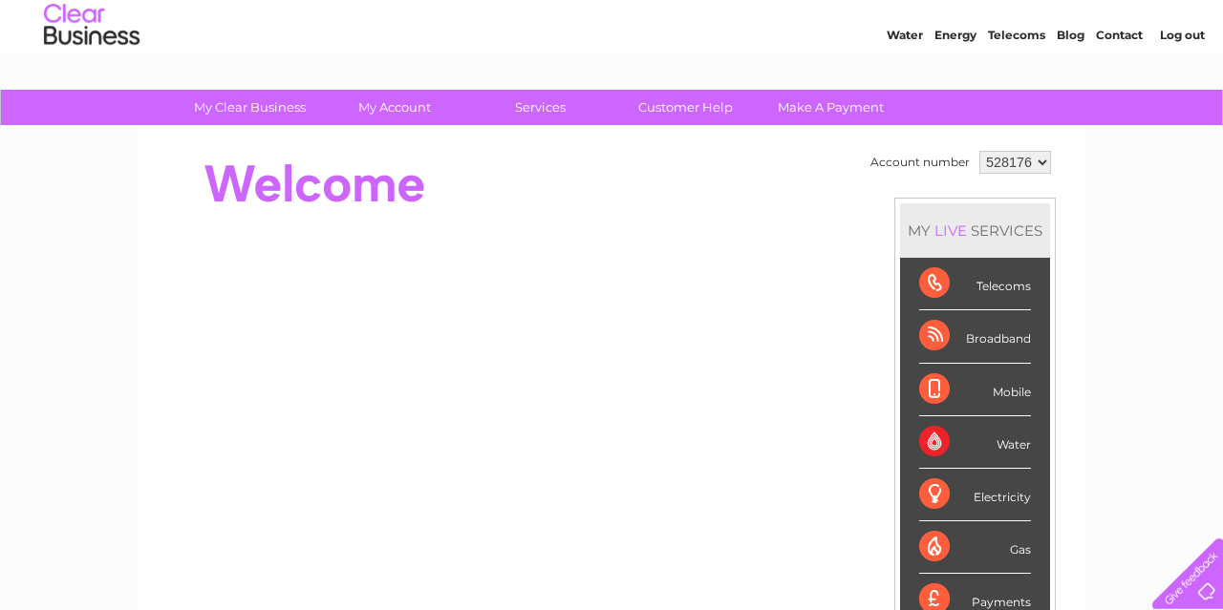
scroll to position [99, 0]
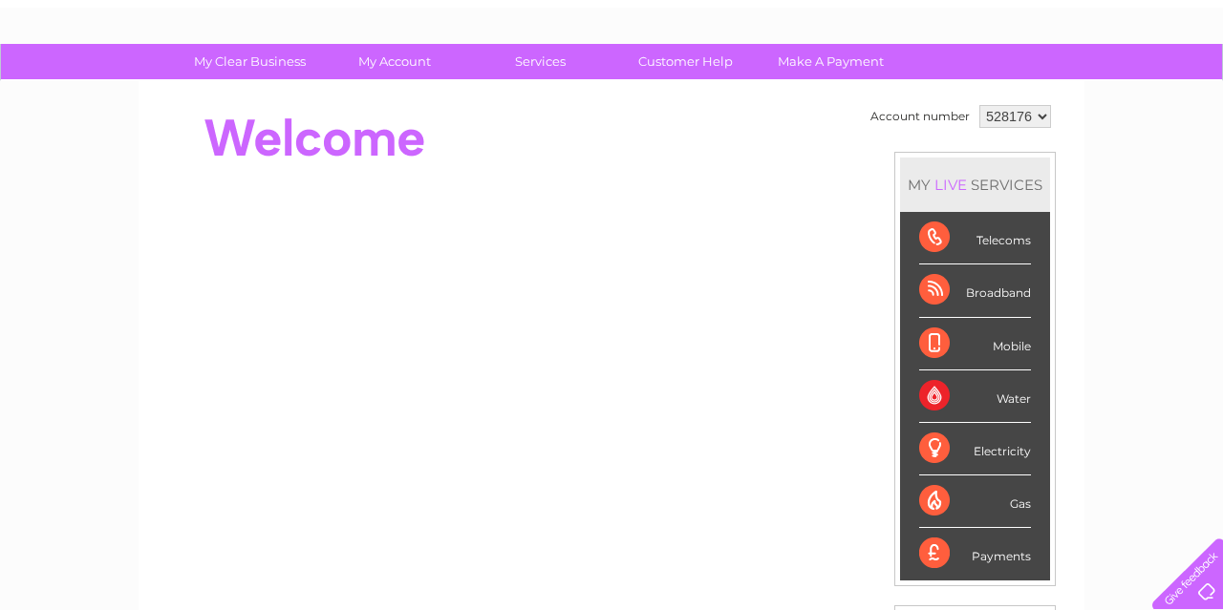
click at [933, 390] on div "Water" at bounding box center [975, 397] width 112 height 53
click at [654, 55] on link "Customer Help" at bounding box center [685, 61] width 158 height 35
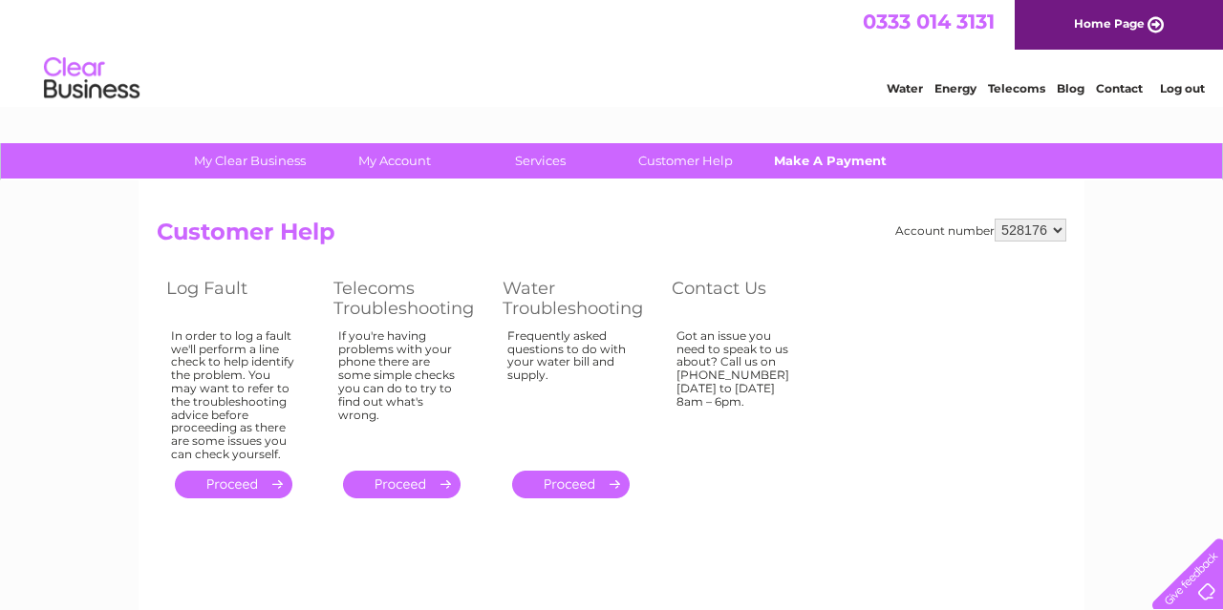
click at [799, 150] on link "Make A Payment" at bounding box center [831, 160] width 158 height 35
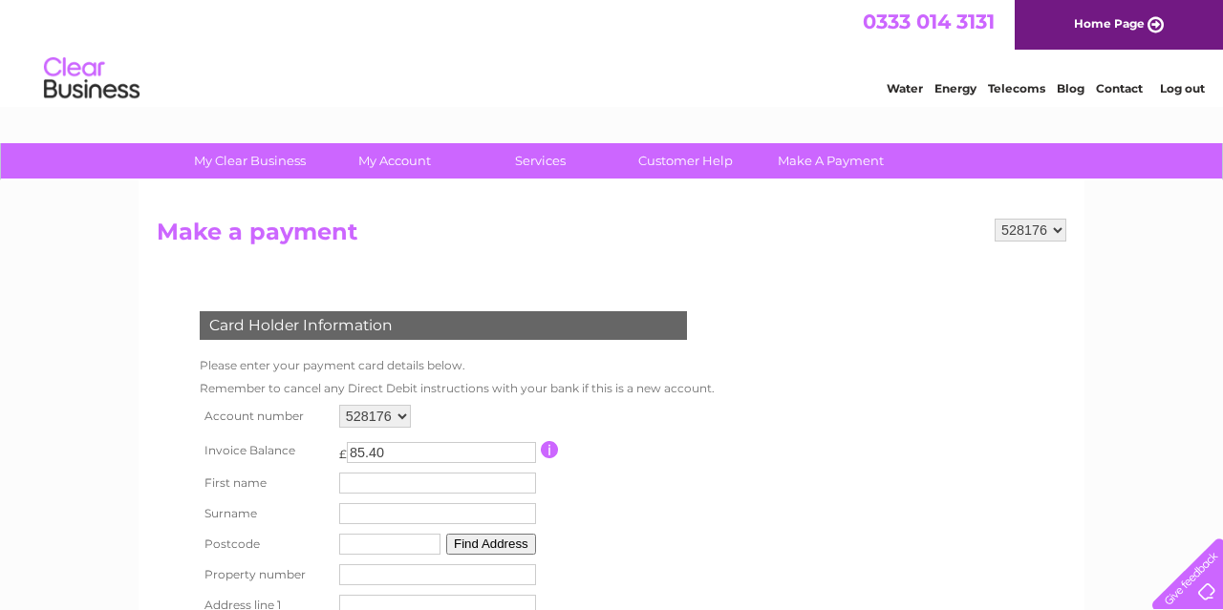
click at [339, 405] on select "528176" at bounding box center [375, 416] width 72 height 23
click at [396, 415] on select "528176" at bounding box center [375, 416] width 72 height 23
click at [994, 219] on select "528176" at bounding box center [1030, 230] width 72 height 23
click at [1061, 230] on select "528176" at bounding box center [1030, 230] width 72 height 23
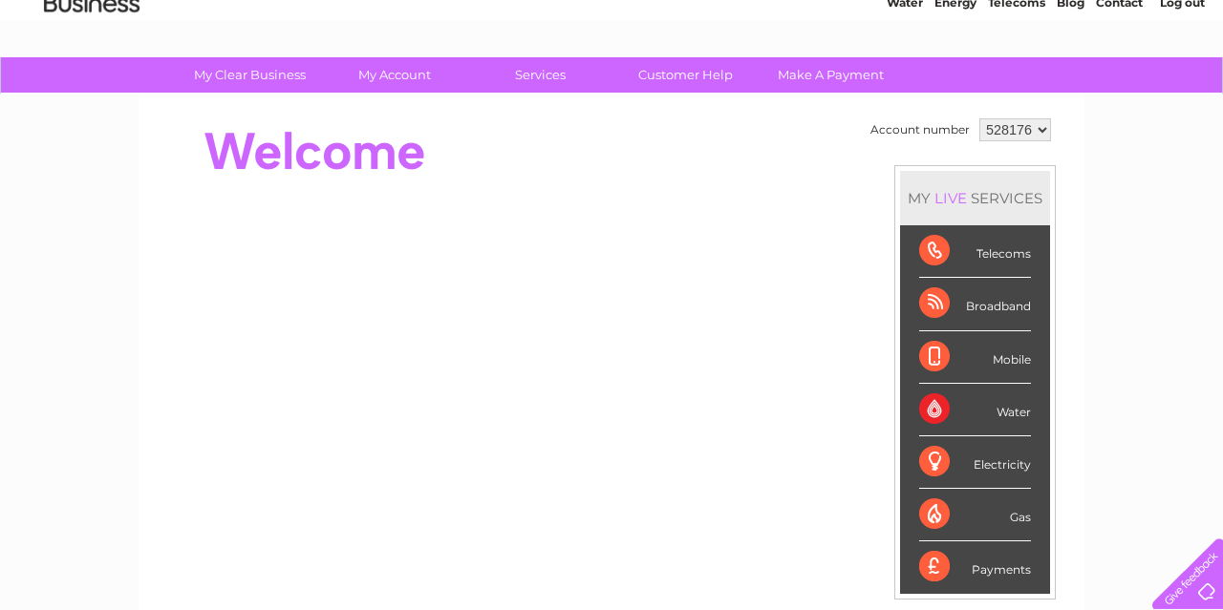
scroll to position [19, 0]
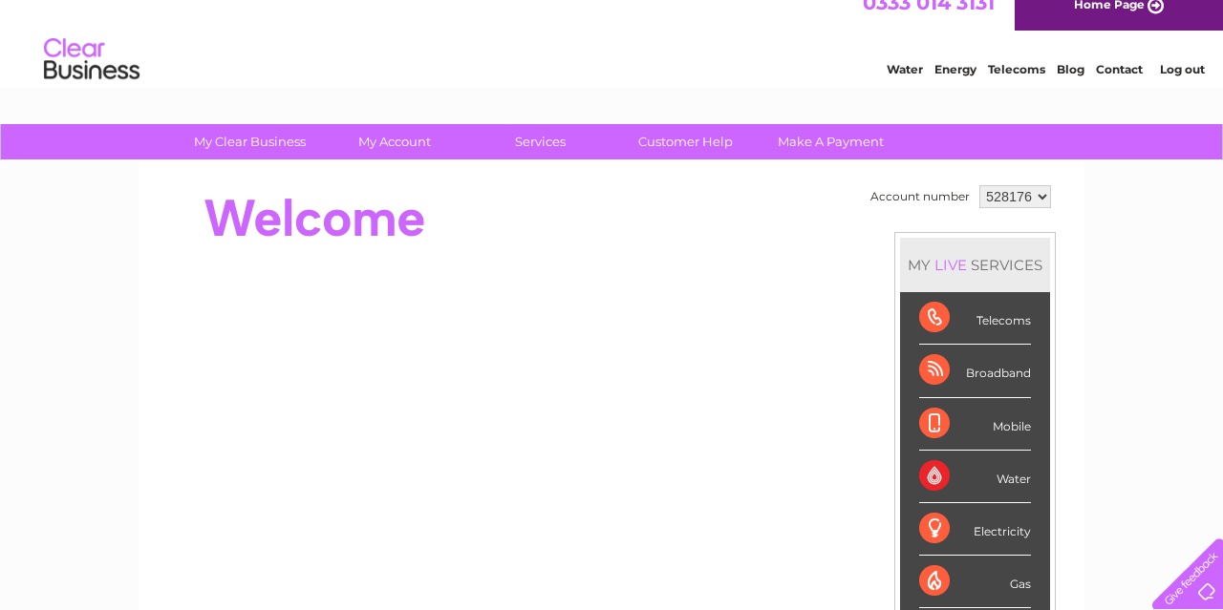
click at [979, 185] on select "528176" at bounding box center [1015, 196] width 72 height 23
click at [1038, 196] on select "528176" at bounding box center [1015, 196] width 72 height 23
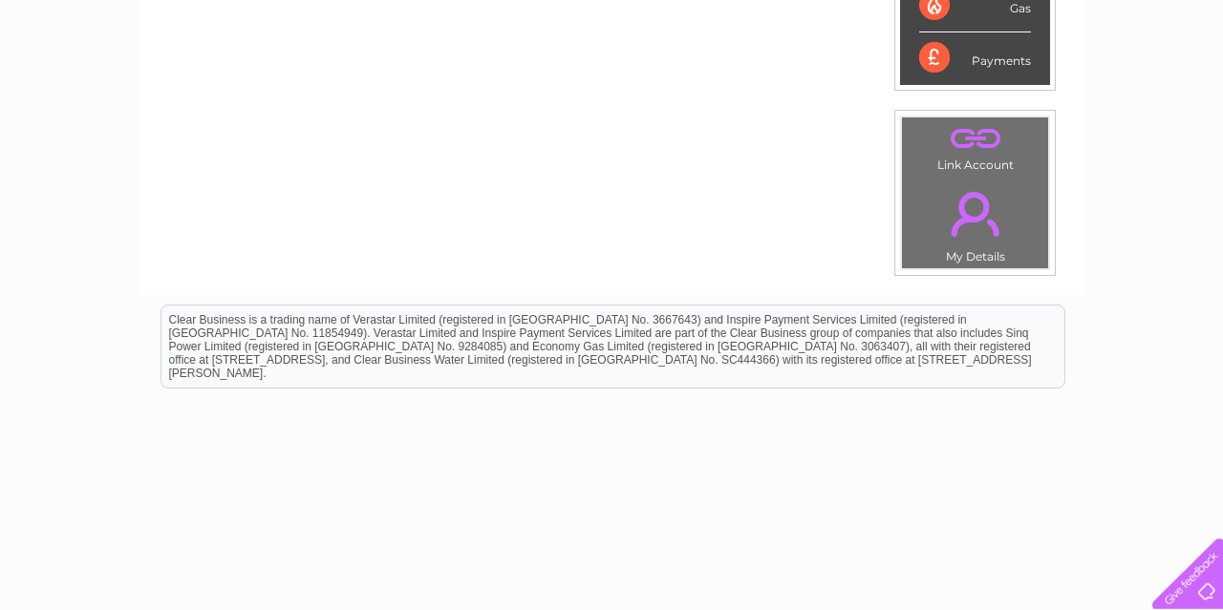
scroll to position [596, 0]
click at [984, 132] on link "." at bounding box center [974, 137] width 137 height 33
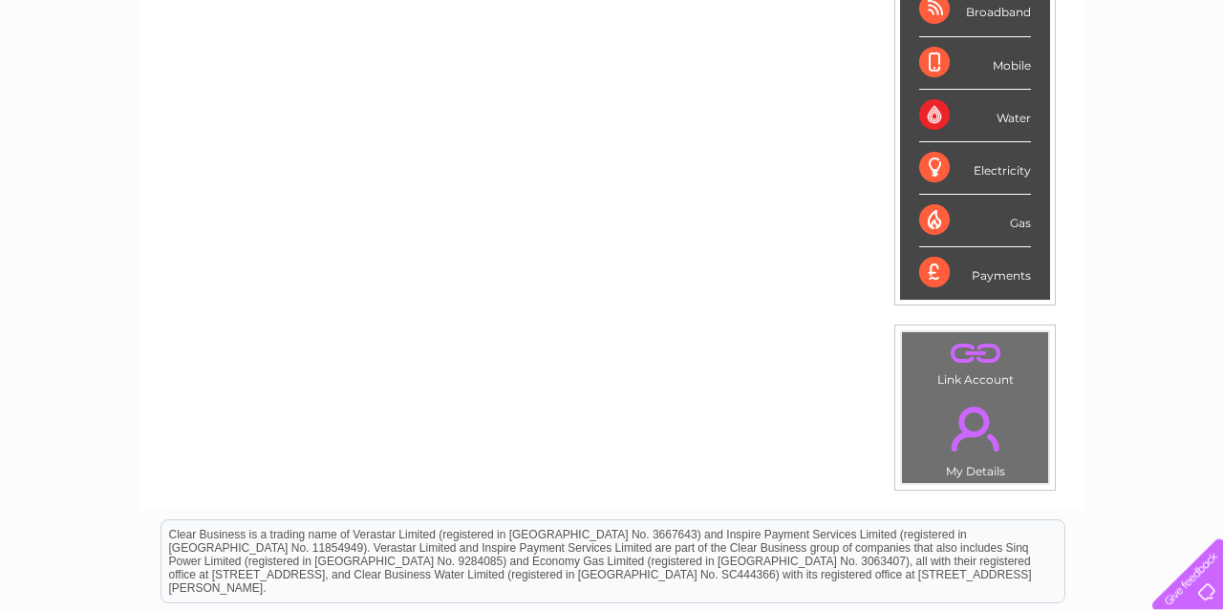
scroll to position [497, 0]
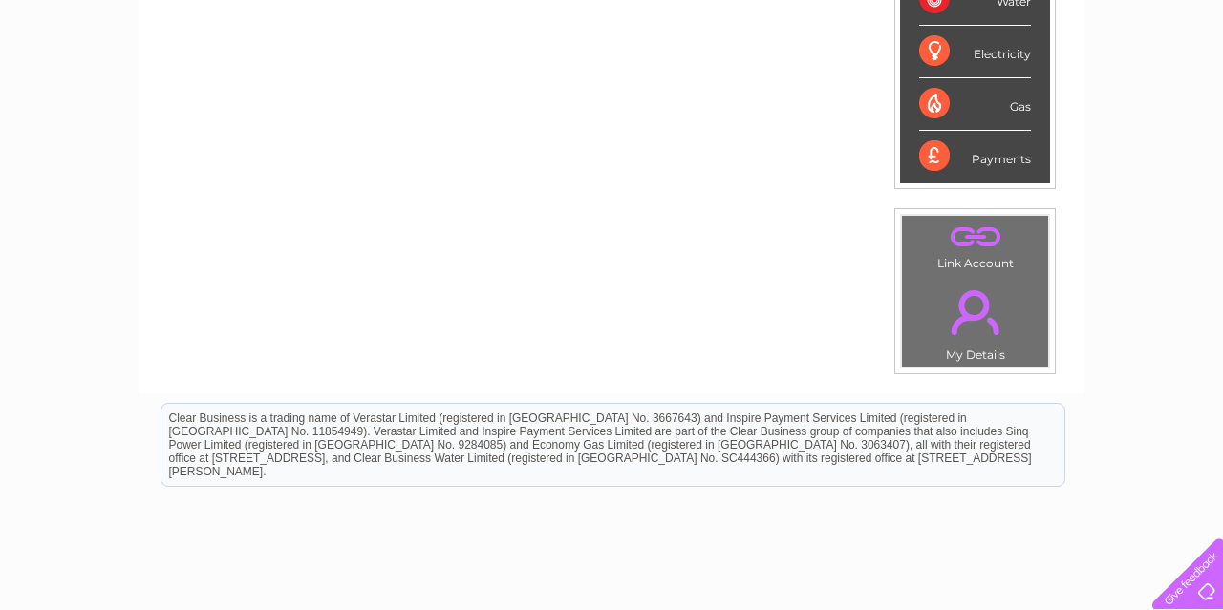
click at [988, 223] on link "." at bounding box center [974, 237] width 137 height 33
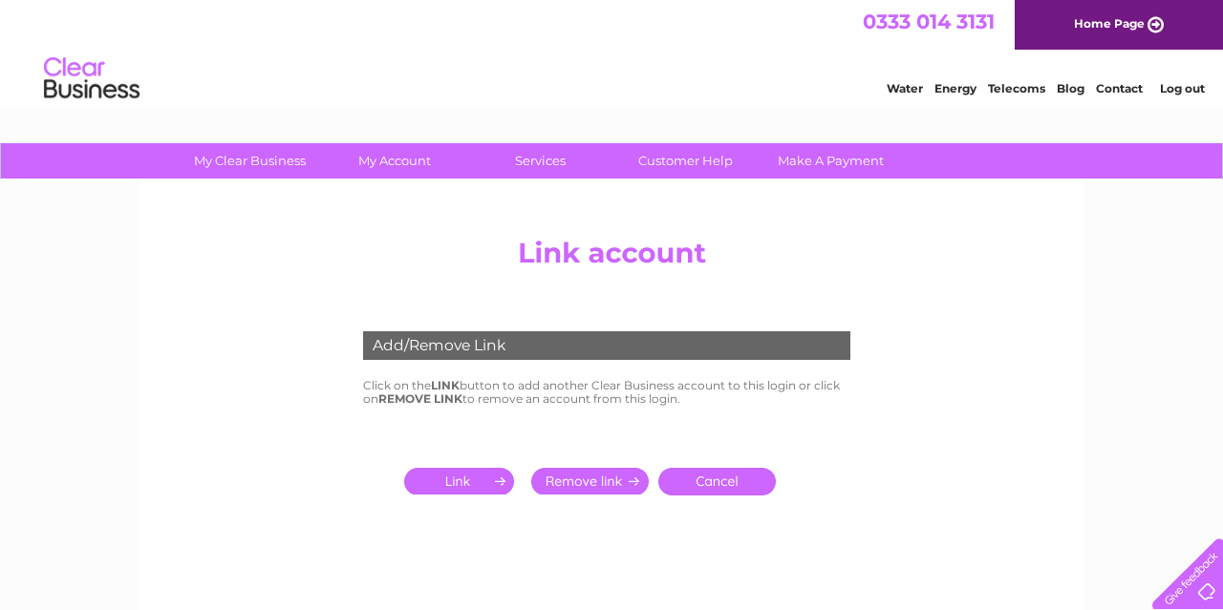
click at [436, 484] on input "submit" at bounding box center [462, 481] width 117 height 27
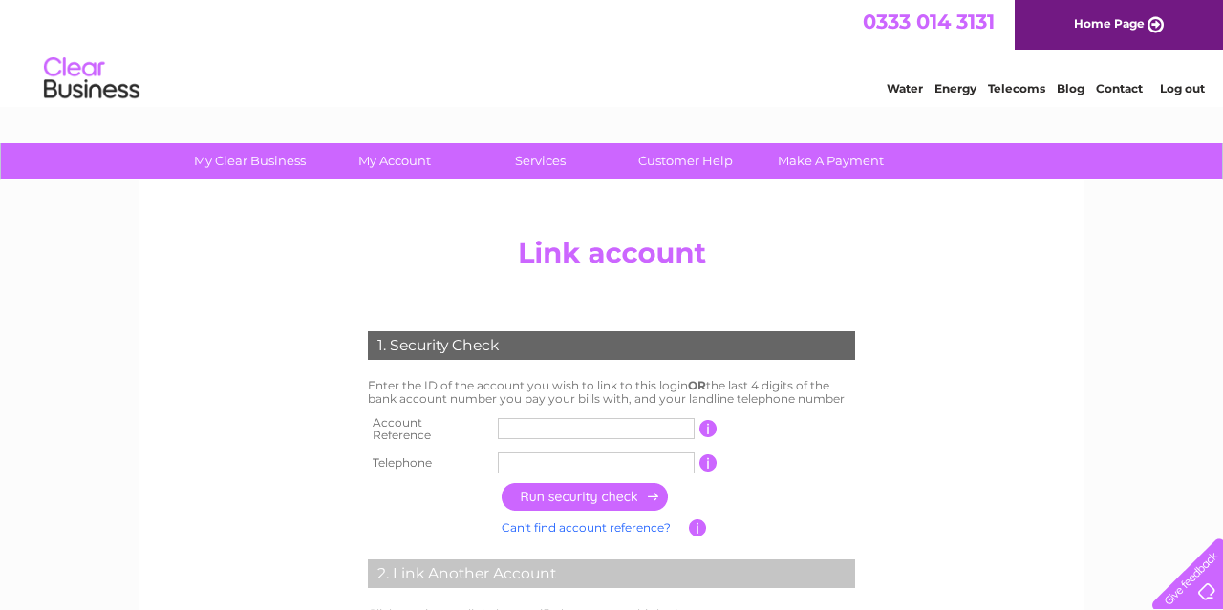
click at [514, 425] on input "text" at bounding box center [596, 428] width 197 height 21
type input "907625"
click at [515, 453] on input "text" at bounding box center [596, 463] width 197 height 21
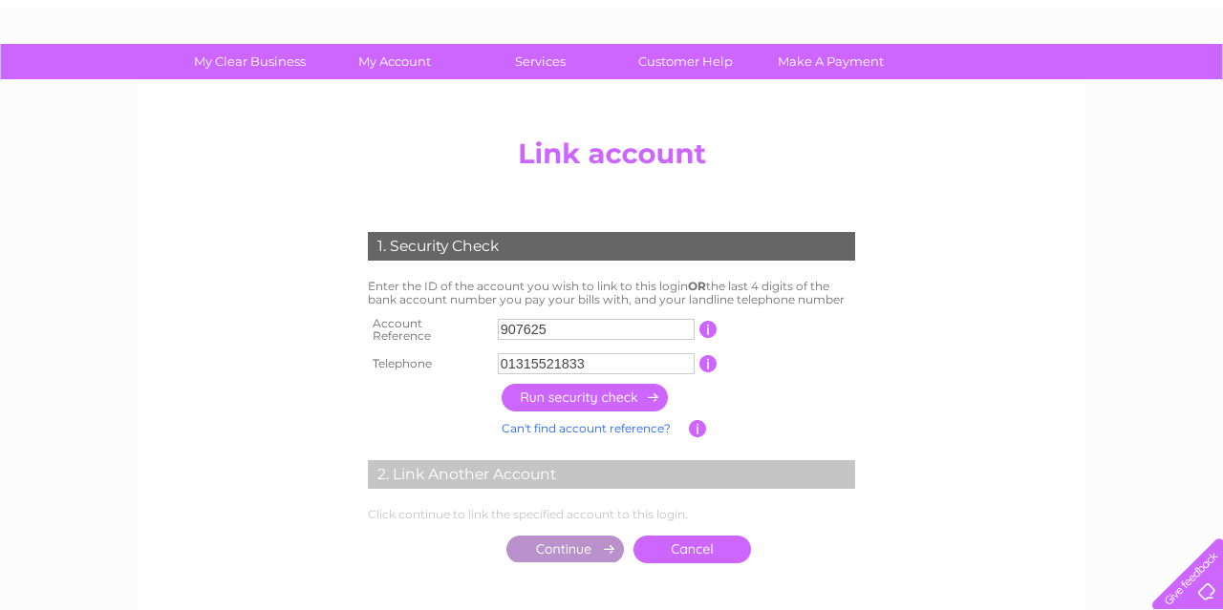
type input "01315521833"
click at [576, 392] on input "button" at bounding box center [585, 398] width 168 height 28
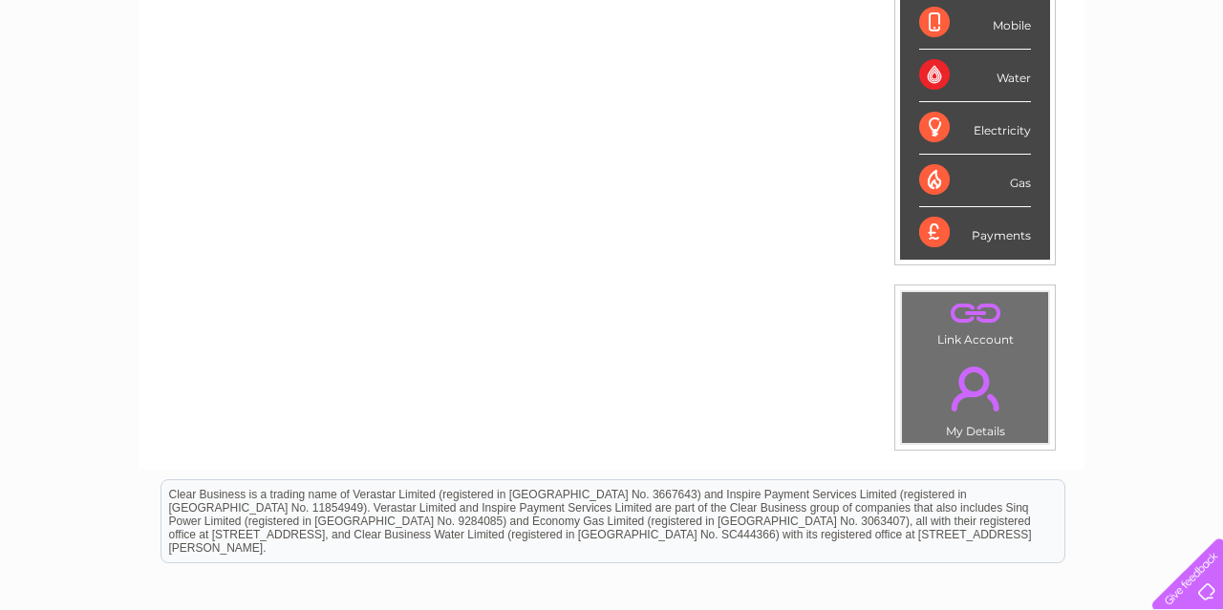
scroll to position [497, 0]
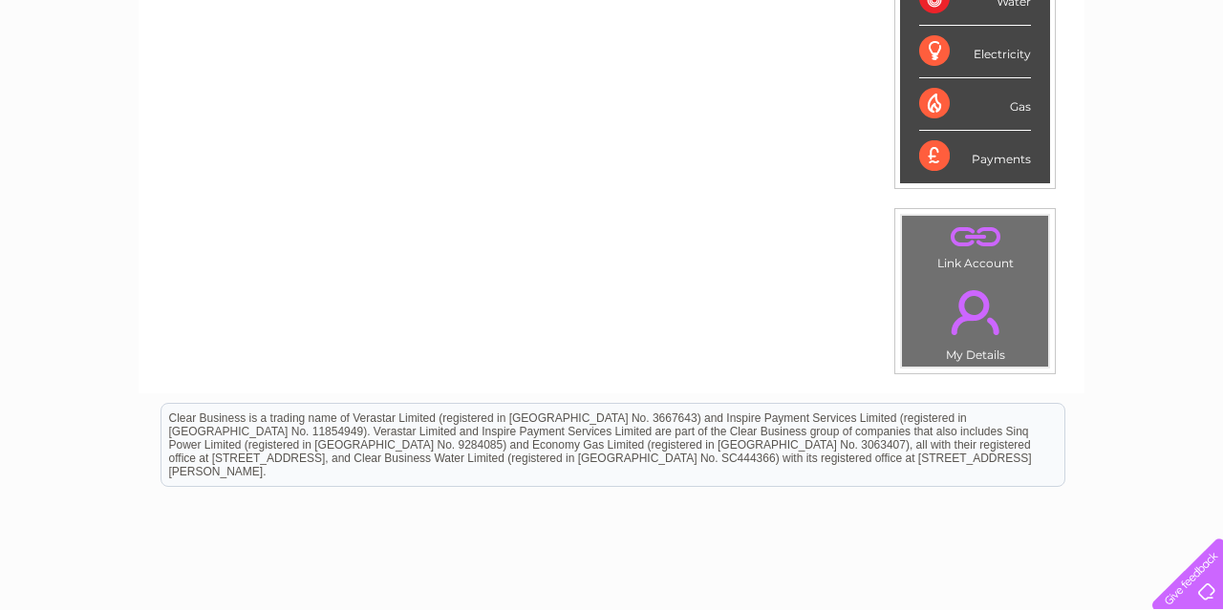
click at [940, 234] on link "." at bounding box center [974, 237] width 137 height 33
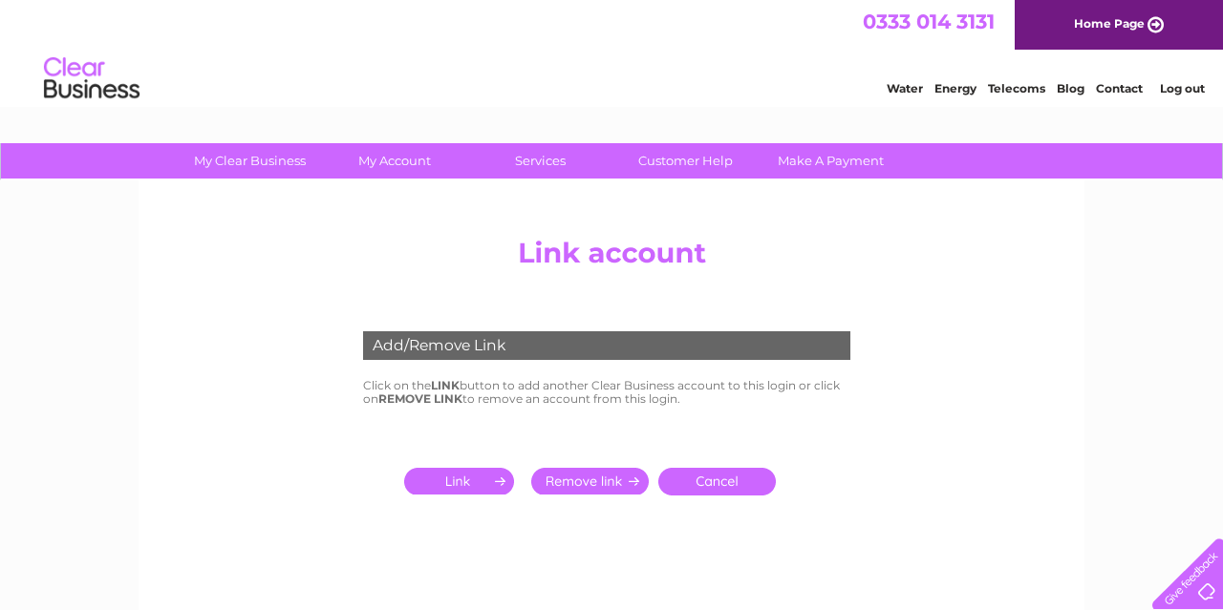
click at [434, 484] on input "submit" at bounding box center [462, 481] width 117 height 27
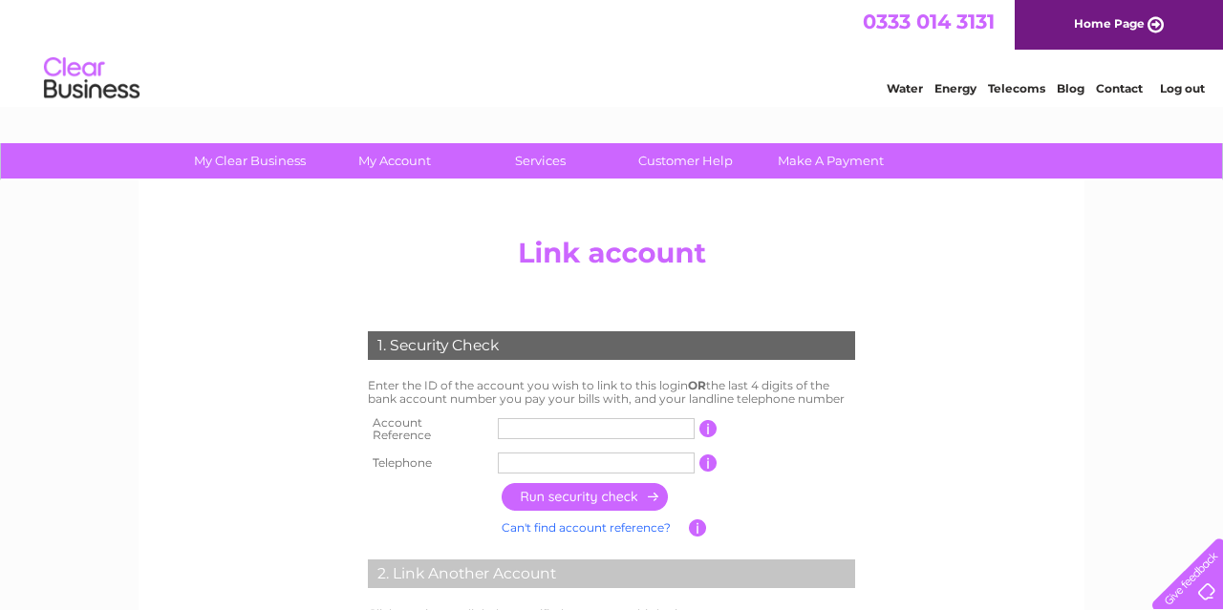
click at [519, 425] on input "text" at bounding box center [596, 428] width 197 height 21
type input "907625"
click at [598, 453] on input "text" at bounding box center [596, 463] width 197 height 21
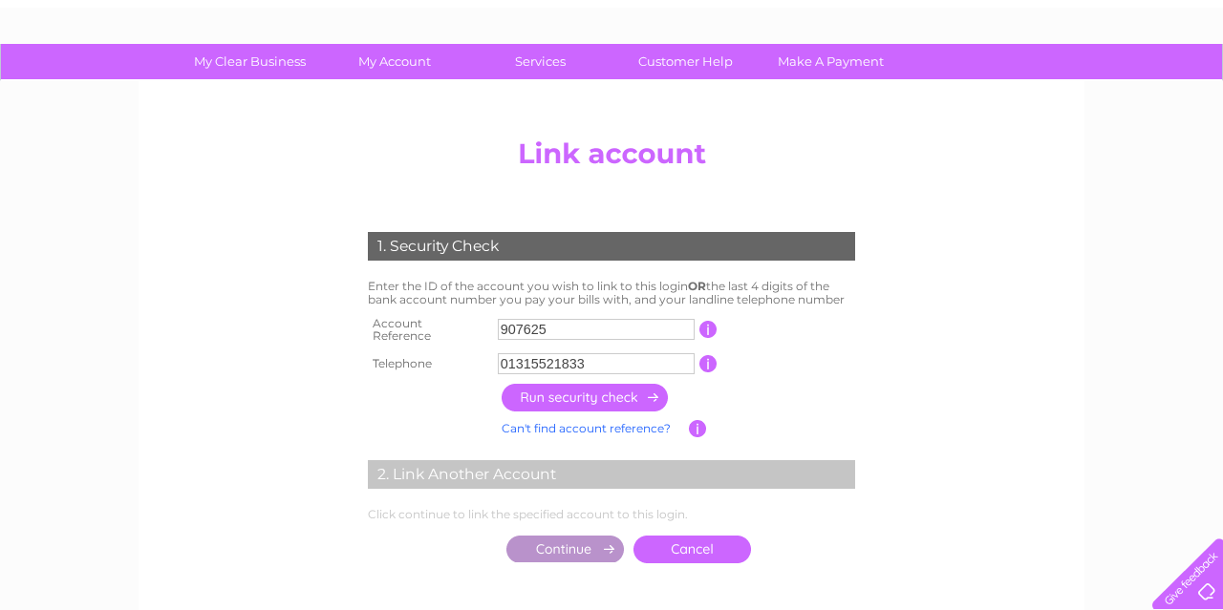
type input "01315521833"
click at [585, 395] on input "button" at bounding box center [585, 398] width 168 height 28
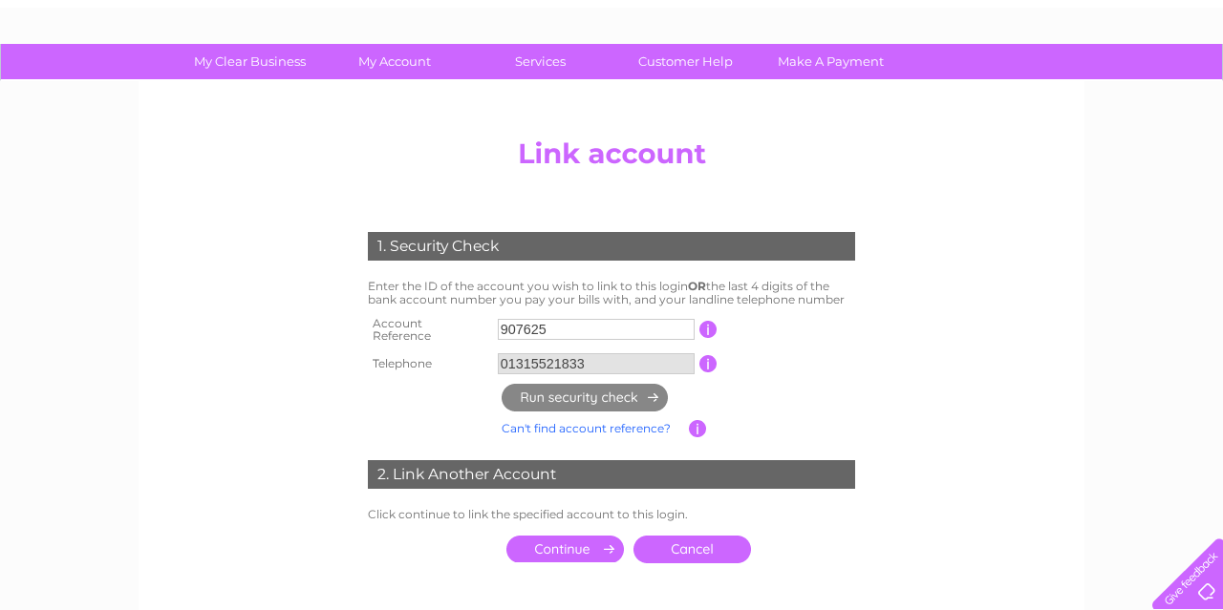
click at [591, 324] on input "907625" at bounding box center [596, 329] width 197 height 21
type input "9"
type input "907625"
click at [695, 420] on input "button" at bounding box center [698, 428] width 18 height 17
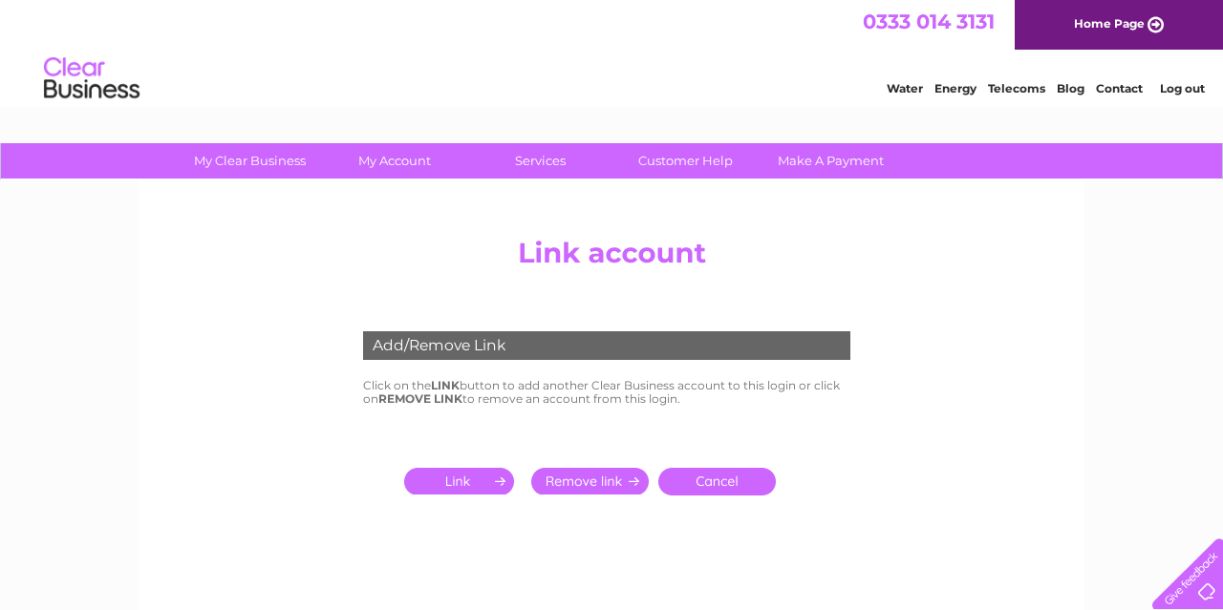
click at [441, 486] on input "submit" at bounding box center [462, 481] width 117 height 27
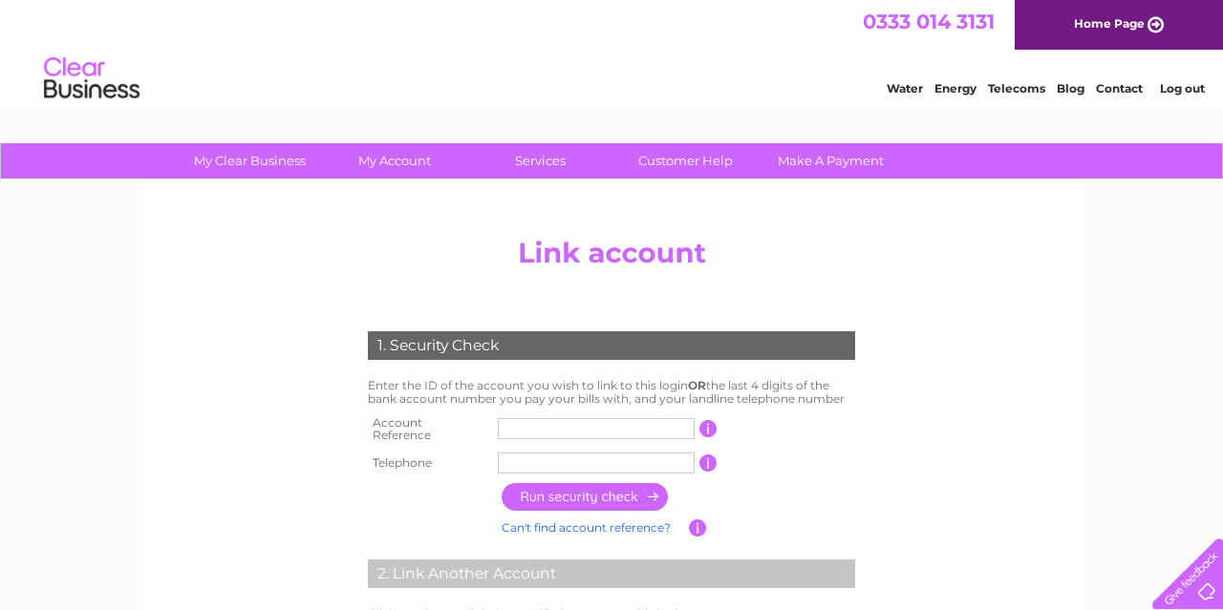
click at [515, 418] on input "text" at bounding box center [596, 428] width 197 height 21
type input "907625"
click at [610, 453] on input "text" at bounding box center [596, 463] width 197 height 21
type input "01315521833"
click at [621, 483] on input "button" at bounding box center [585, 497] width 168 height 28
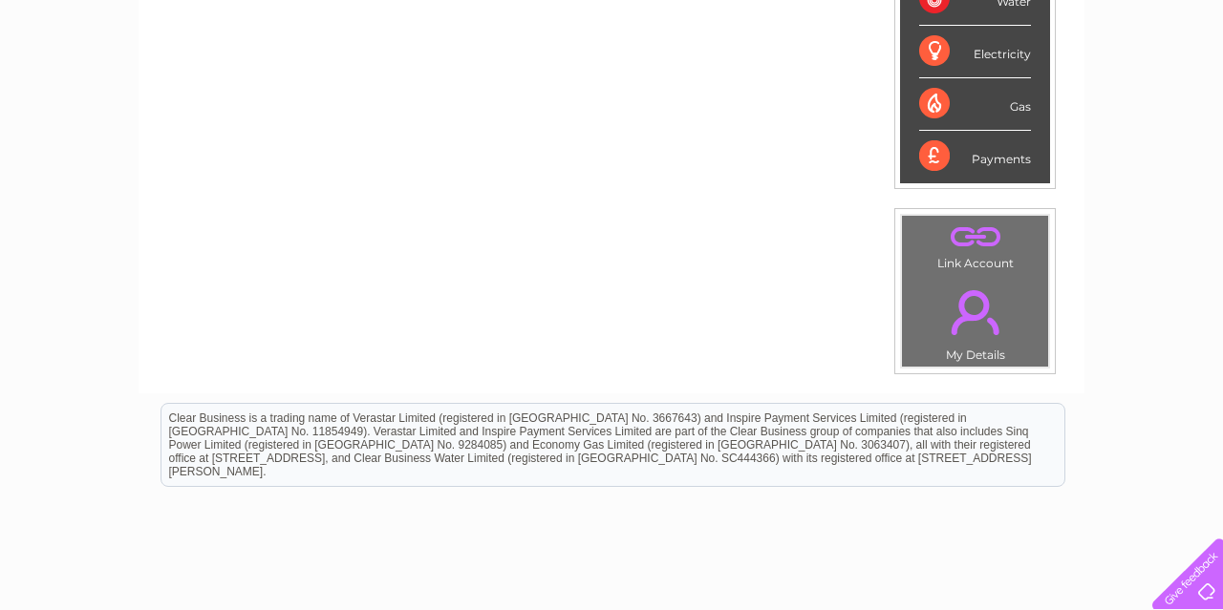
scroll to position [397, 0]
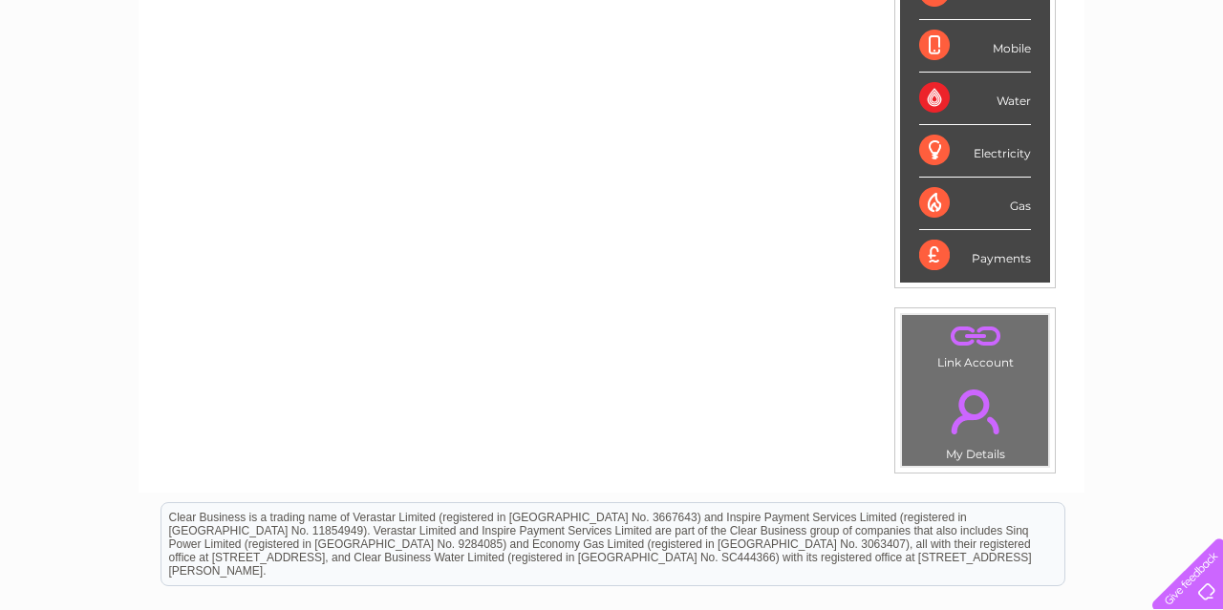
click at [981, 320] on link "." at bounding box center [974, 336] width 137 height 33
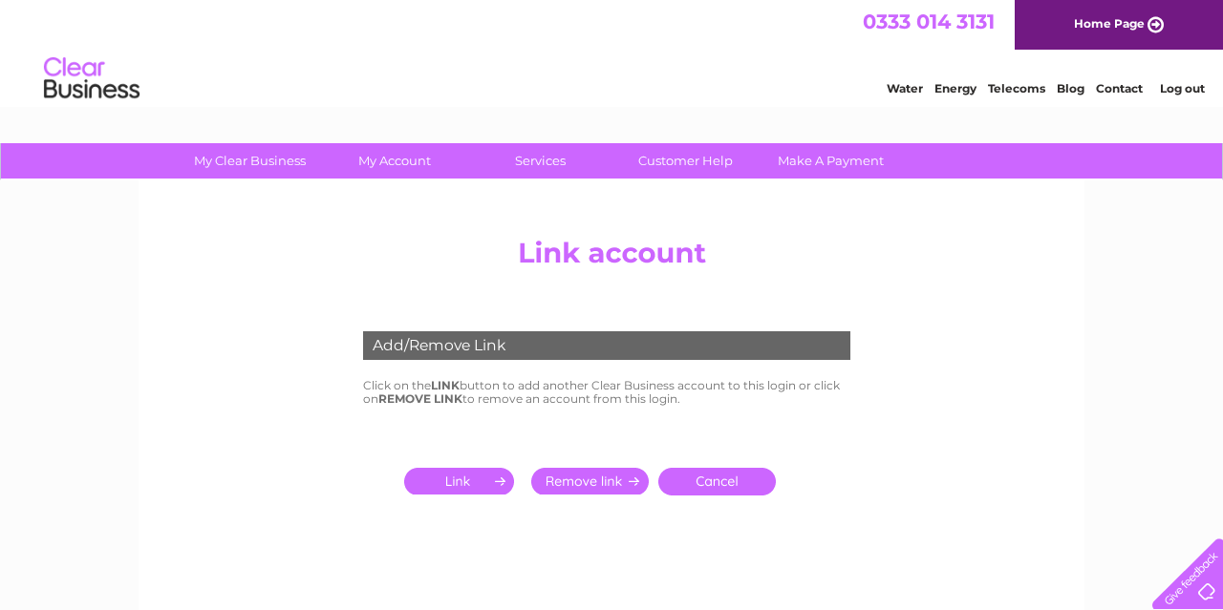
click at [440, 480] on input "submit" at bounding box center [462, 481] width 117 height 27
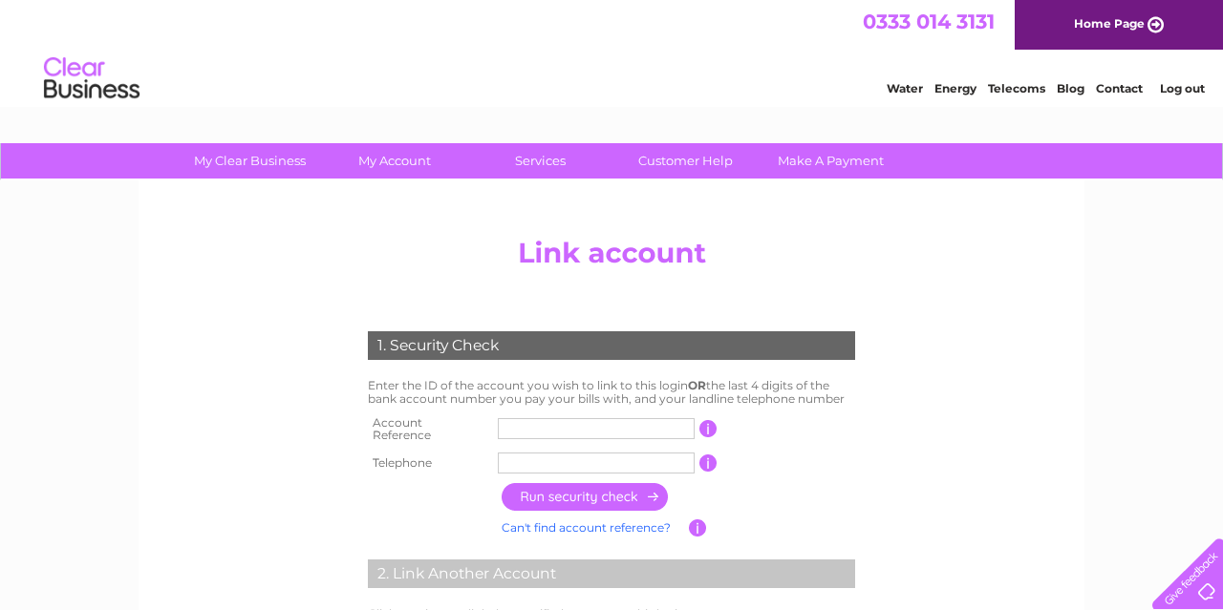
click at [500, 425] on input "text" at bounding box center [596, 428] width 197 height 21
type input "907625"
click at [645, 461] on input "text" at bounding box center [596, 463] width 197 height 21
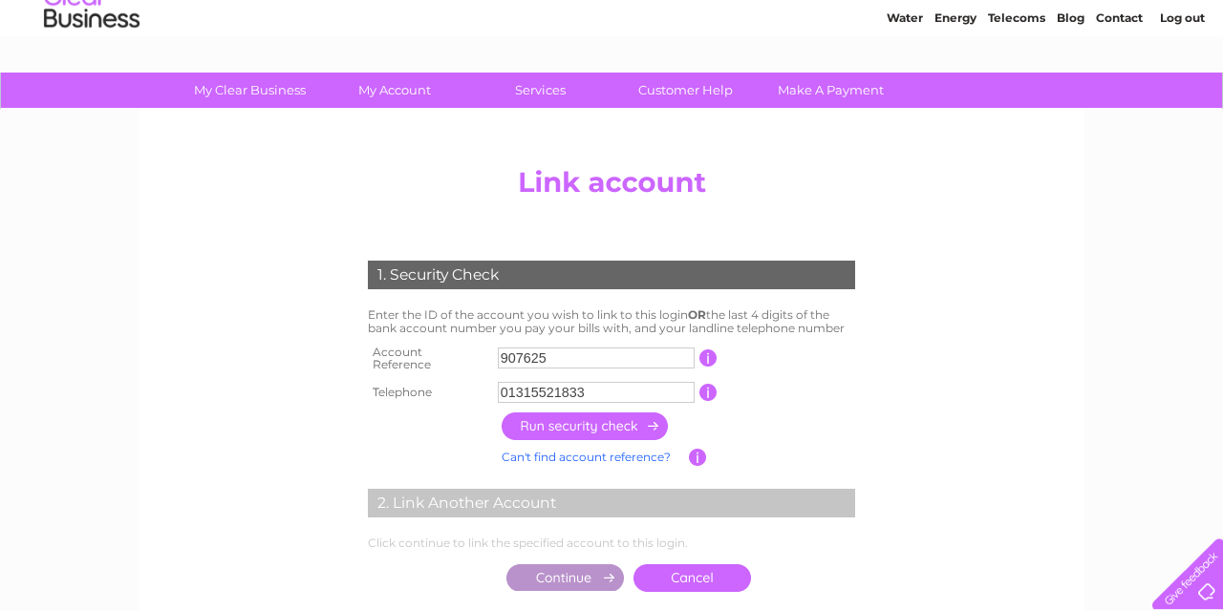
scroll to position [99, 0]
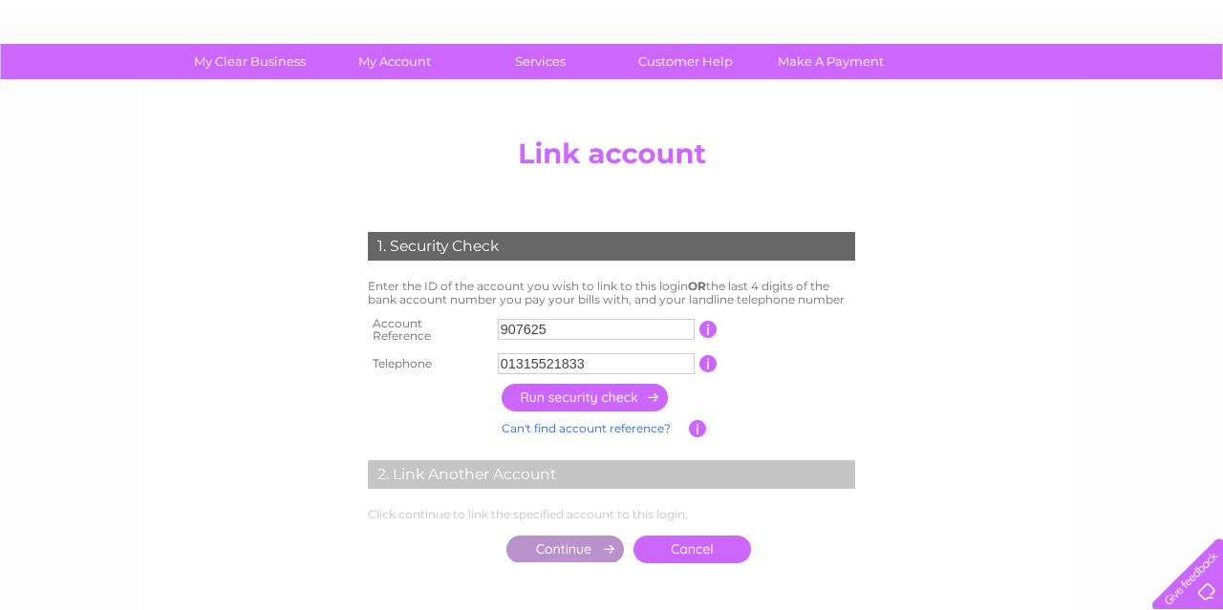
type input "01315521833"
click at [567, 384] on input "button" at bounding box center [585, 398] width 168 height 28
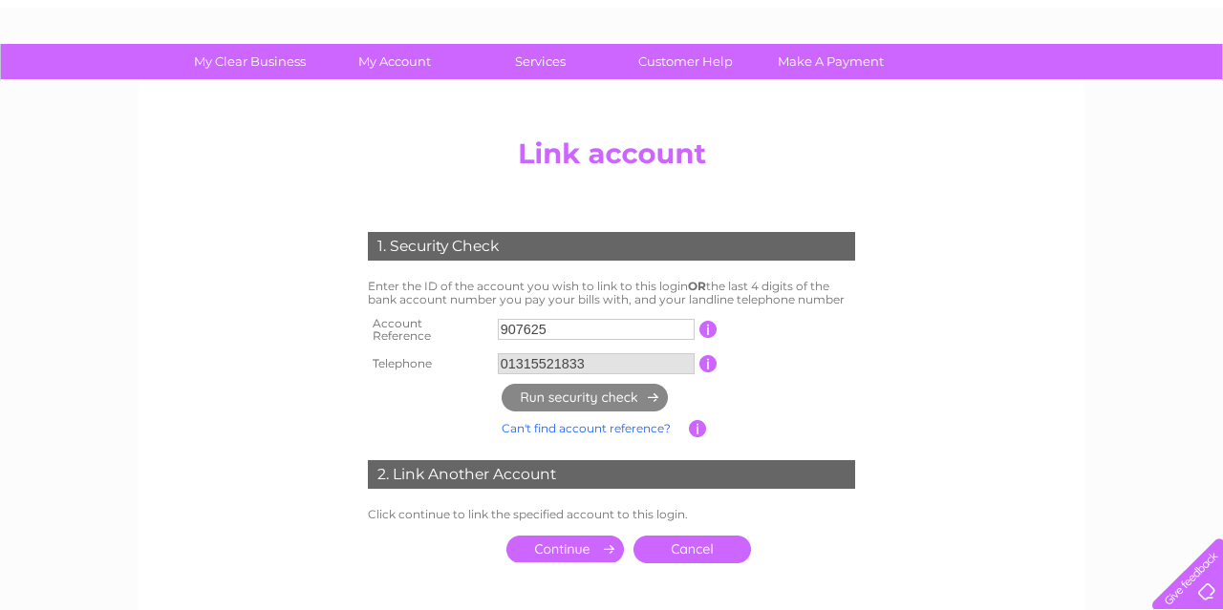
scroll to position [0, 0]
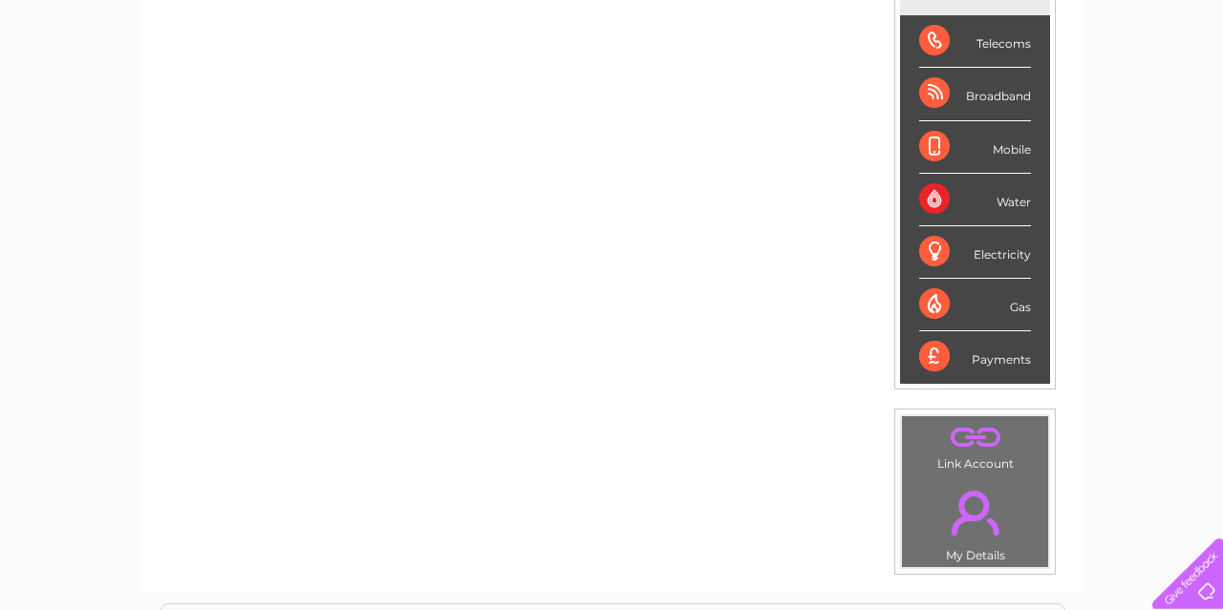
scroll to position [298, 0]
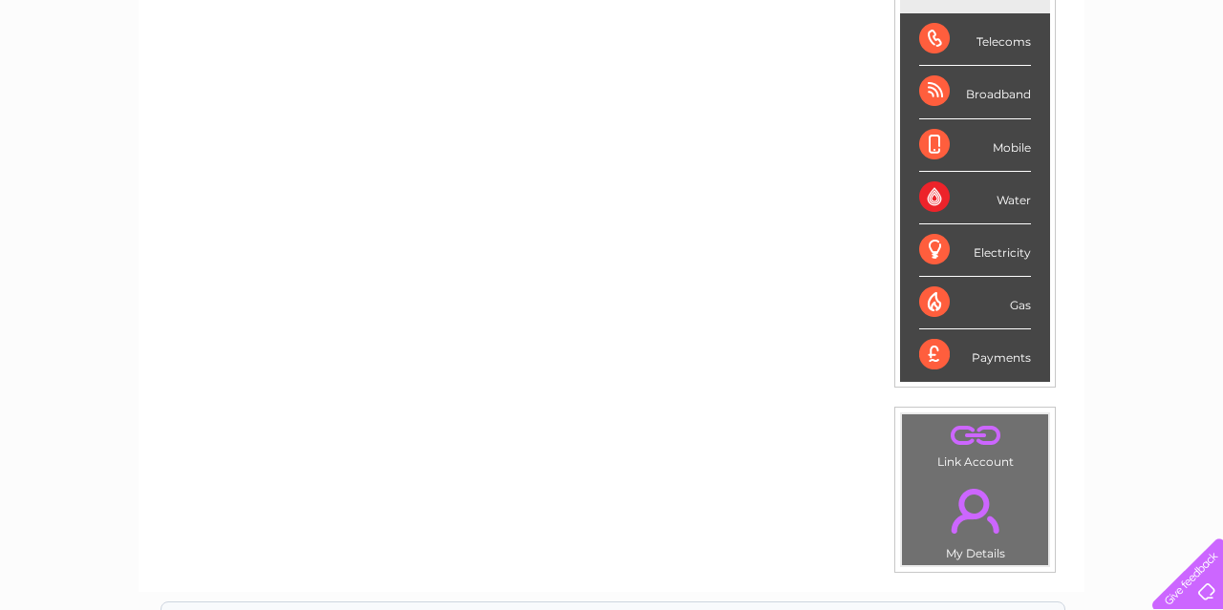
click at [938, 192] on div "Water" at bounding box center [975, 198] width 112 height 53
click at [910, 200] on li "Water" at bounding box center [975, 198] width 150 height 53
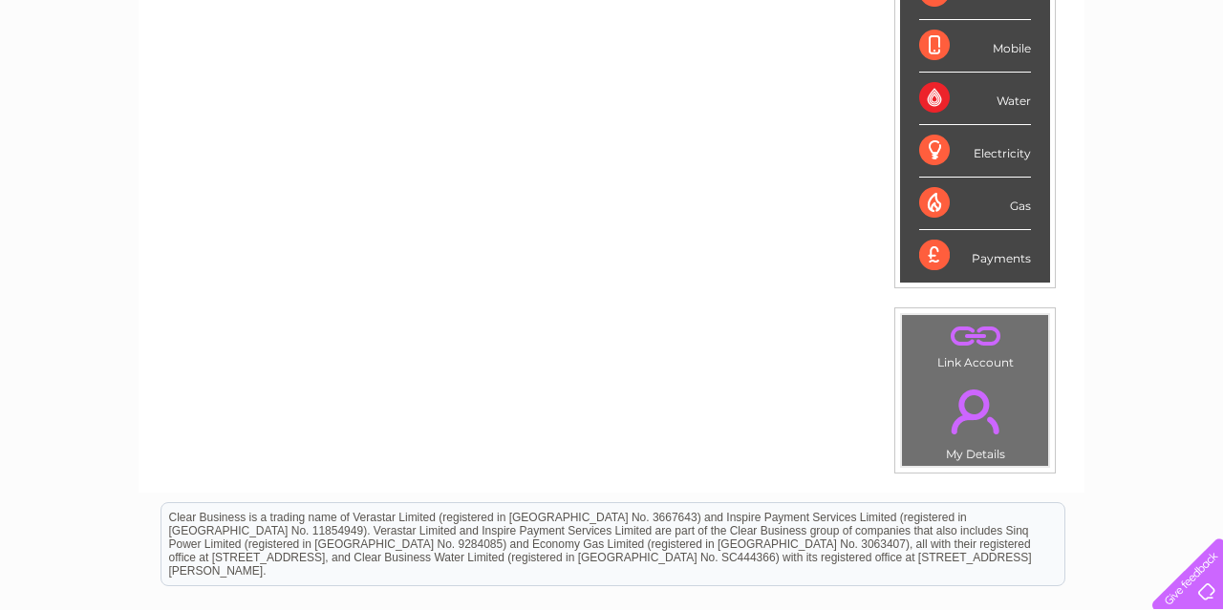
scroll to position [99, 0]
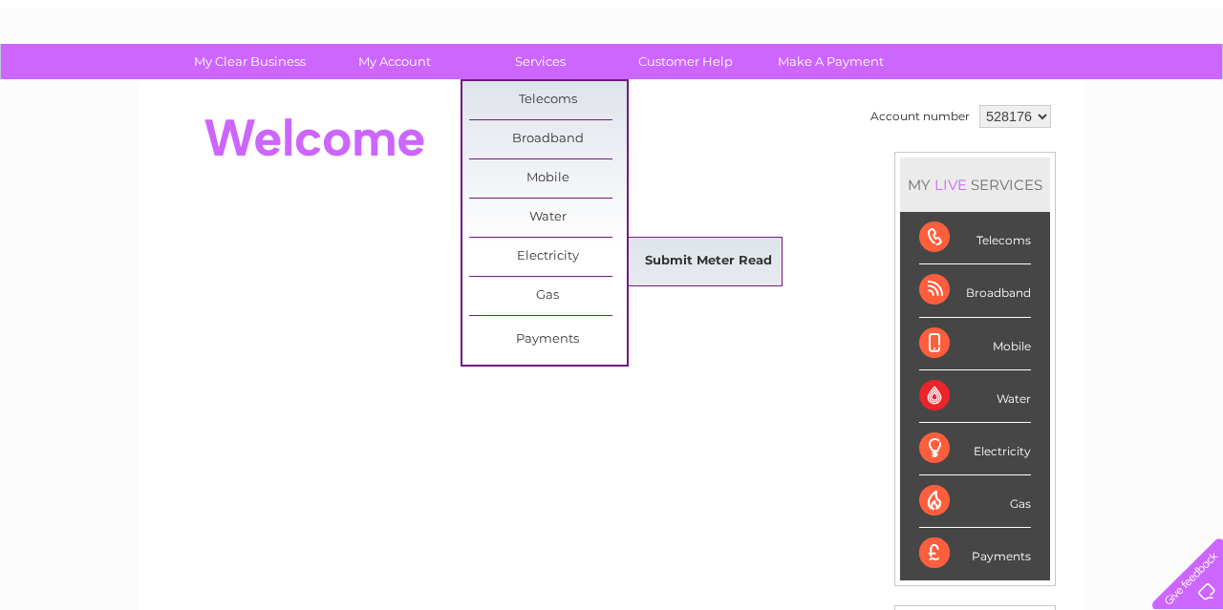
click at [681, 249] on link "Submit Meter Read" at bounding box center [708, 262] width 158 height 38
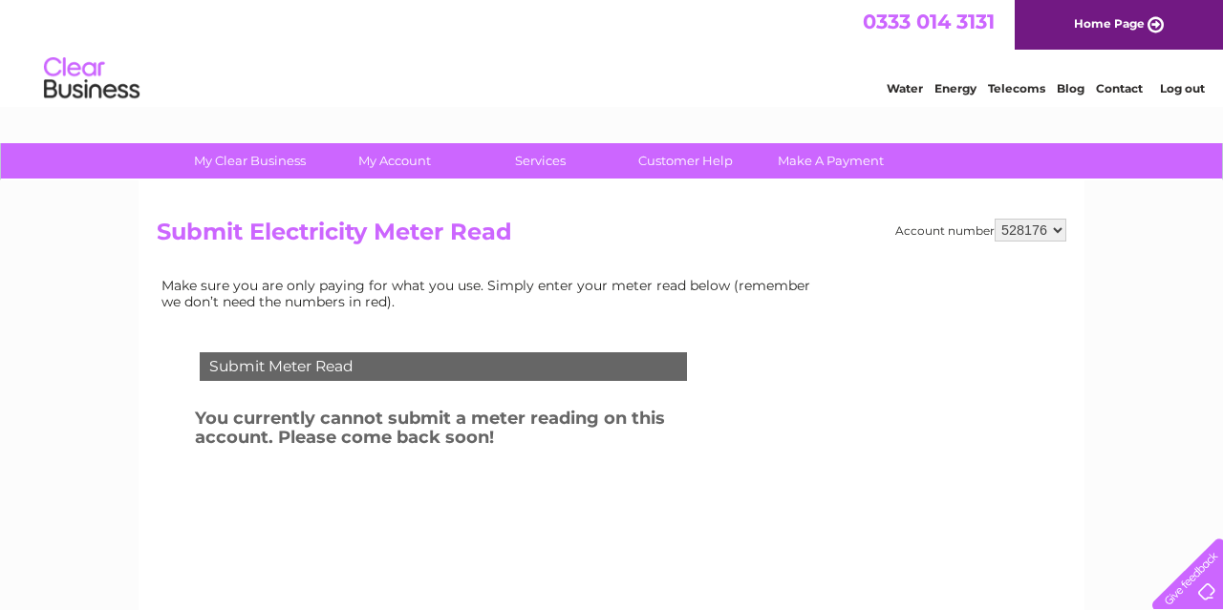
click at [994, 219] on select "528176" at bounding box center [1030, 230] width 72 height 23
click at [1060, 232] on select "528176" at bounding box center [1030, 230] width 72 height 23
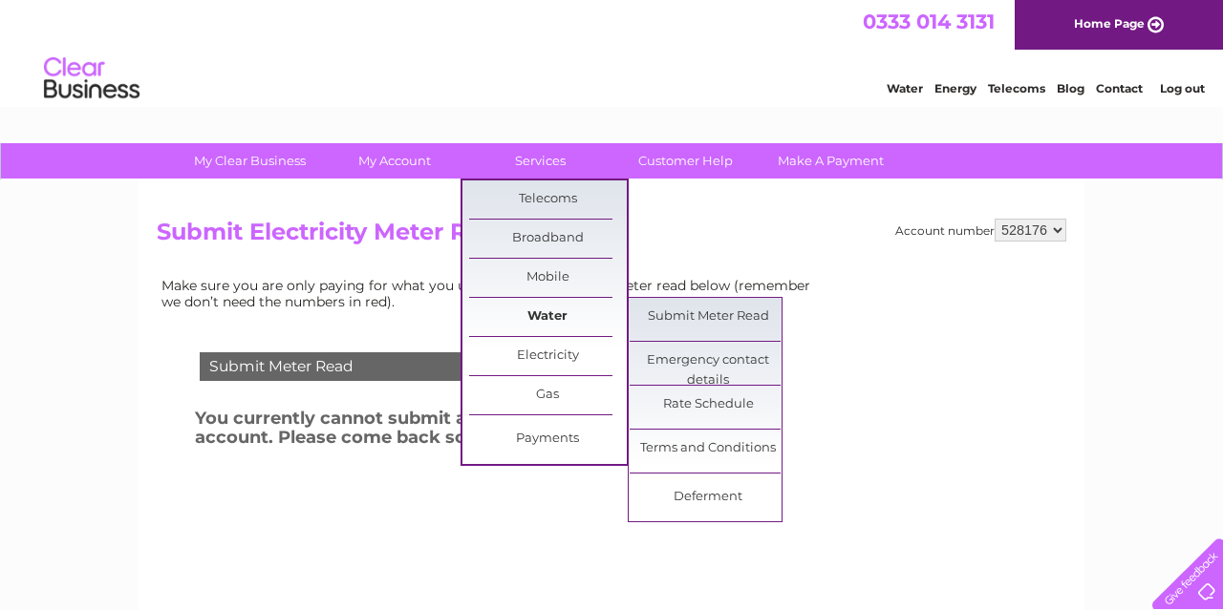
click at [565, 313] on link "Water" at bounding box center [548, 317] width 158 height 38
